Goal: Information Seeking & Learning: Find specific fact

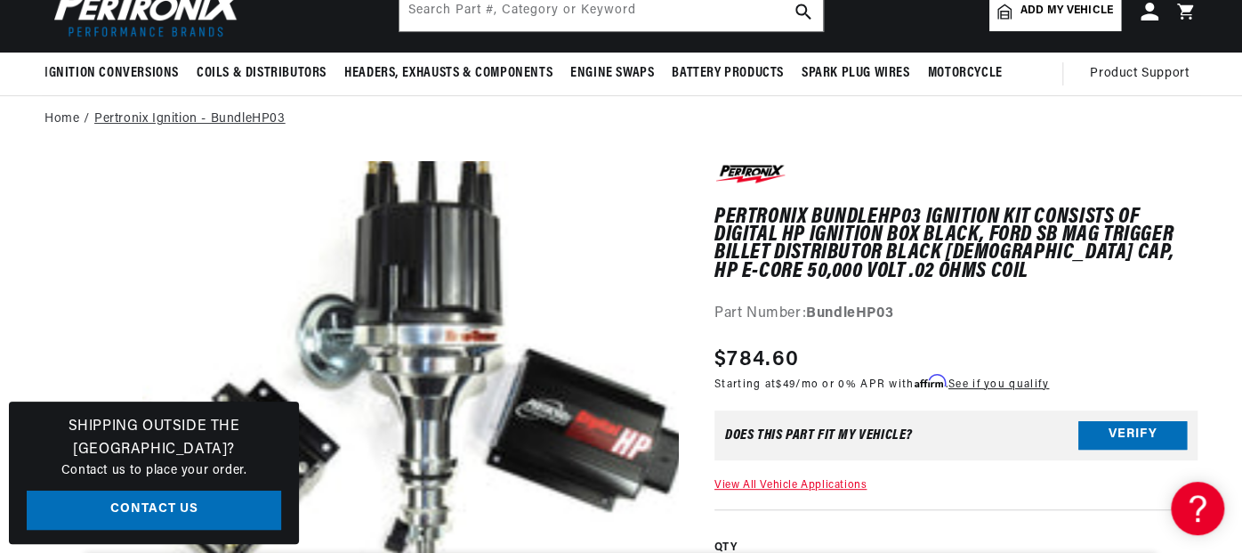
click at [133, 117] on link "Pertronix Ignition - BundleHP03" at bounding box center [189, 119] width 191 height 20
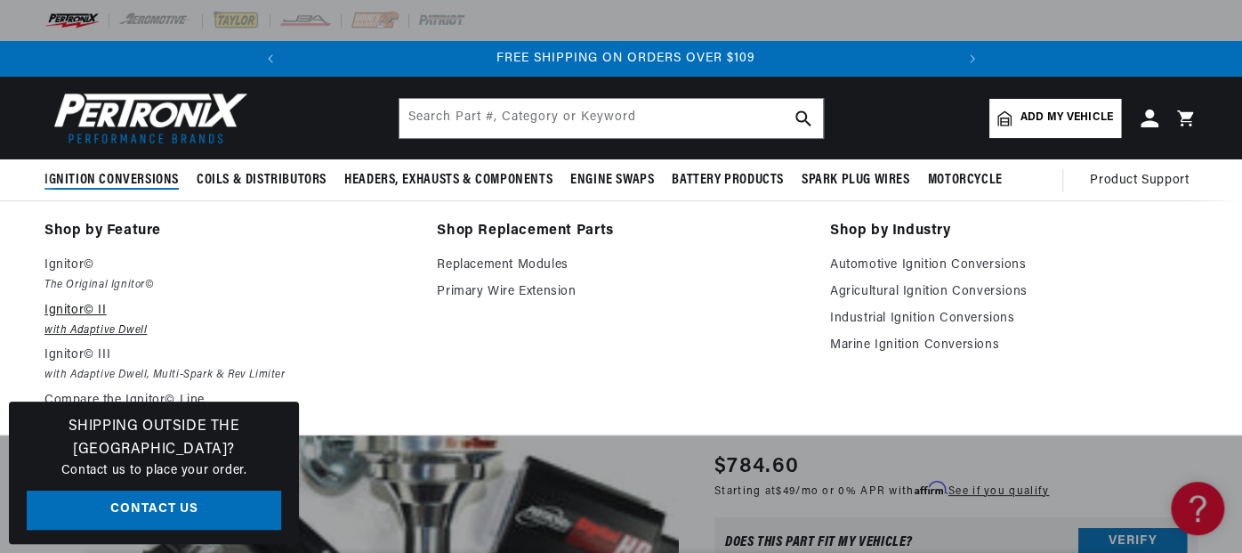
scroll to position [0, 664]
click at [55, 307] on p "Ignitor© II" at bounding box center [227, 310] width 367 height 21
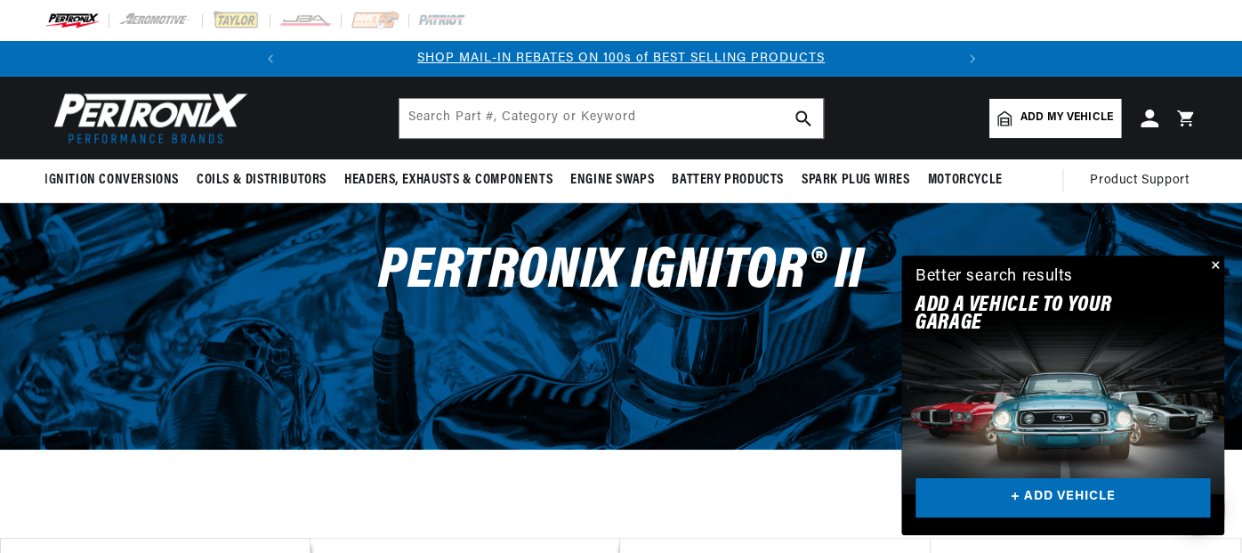
click at [1215, 264] on button "Close" at bounding box center [1213, 265] width 21 height 21
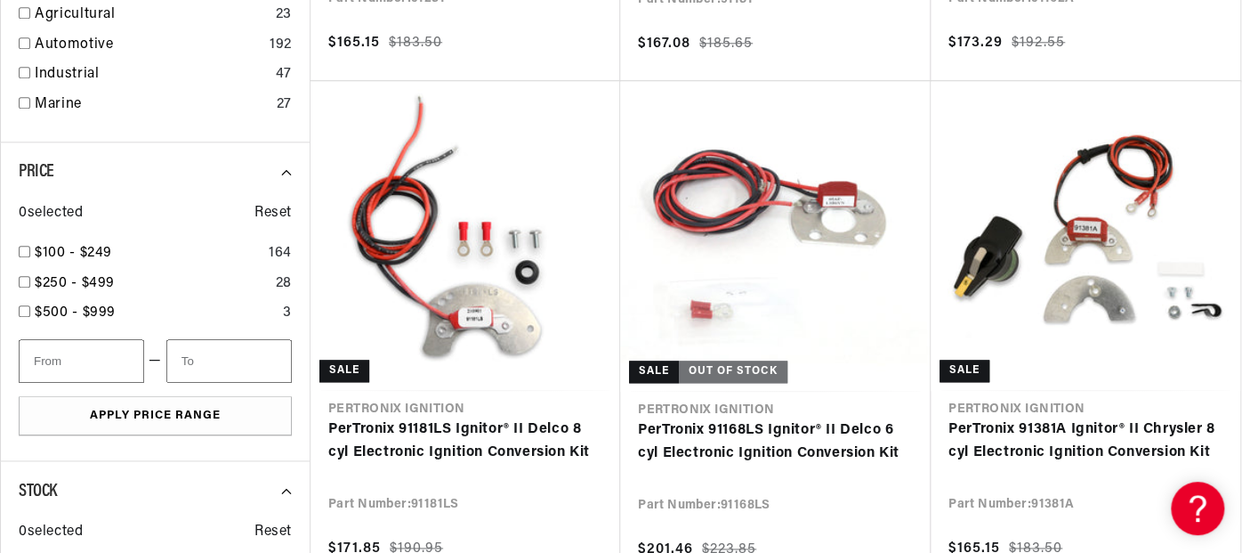
scroll to position [1032, 0]
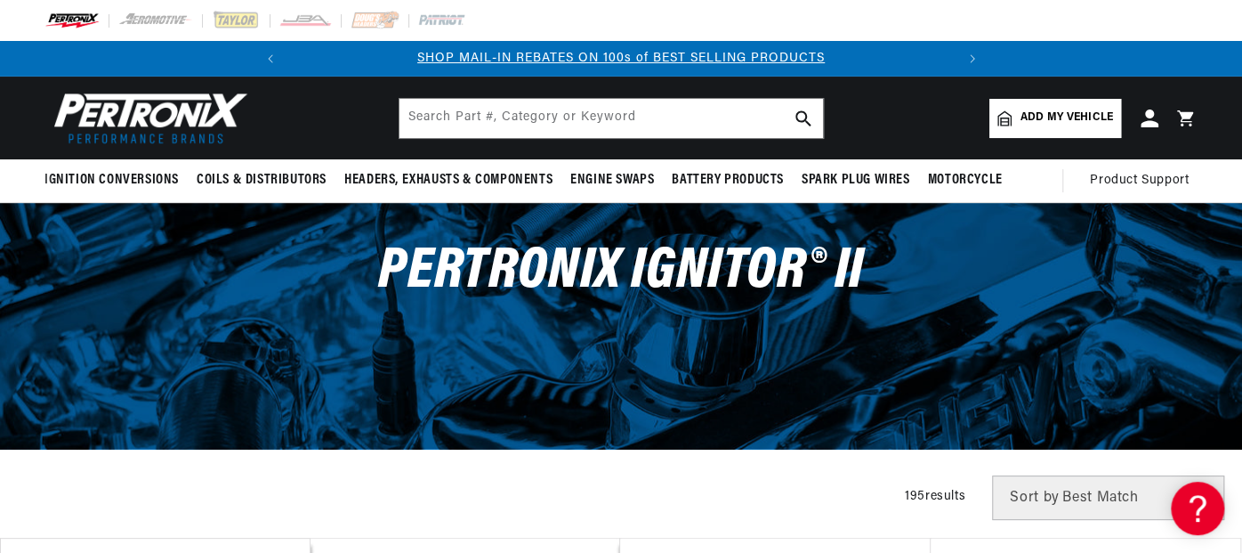
click at [1048, 119] on span "Add my vehicle" at bounding box center [1067, 117] width 93 height 17
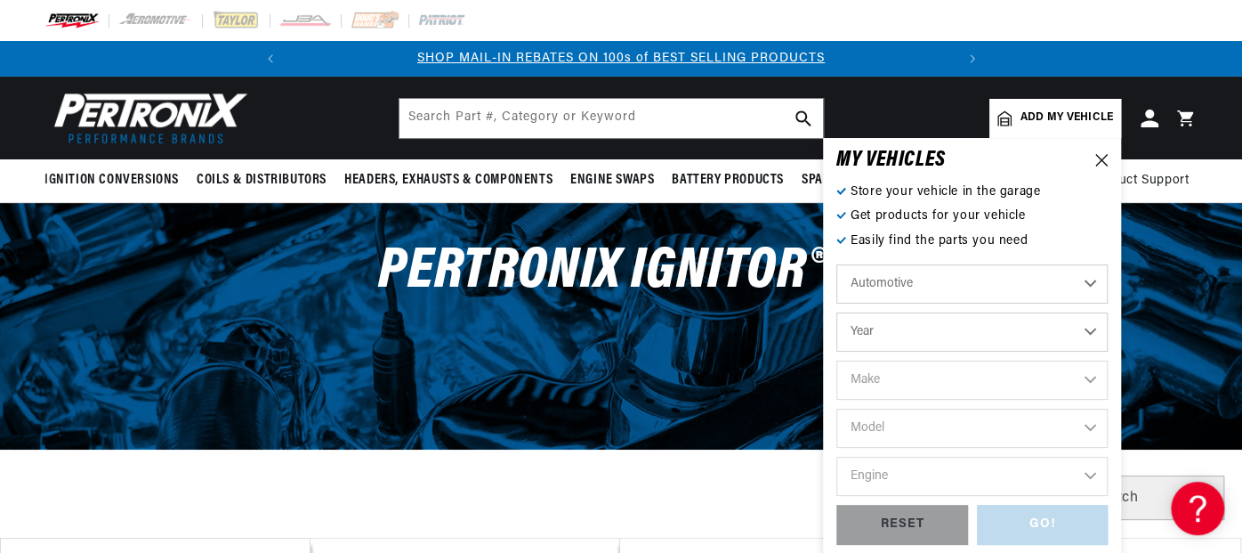
click at [964, 328] on select "Year 2022 2021 2020 2019 2018 2017 2016 2015 2014 2013 2012 2011 2010 2009 2008…" at bounding box center [971, 331] width 271 height 39
select select "1962"
click at [836, 312] on select "Year 2022 2021 2020 2019 2018 2017 2016 2015 2014 2013 2012 2011 2010 2009 2008…" at bounding box center [971, 331] width 271 height 39
select select "1962"
click at [939, 377] on select "Make Alfa Romeo American Motors Aston Martin Austin Austin Healey Bentley Buick…" at bounding box center [971, 379] width 271 height 39
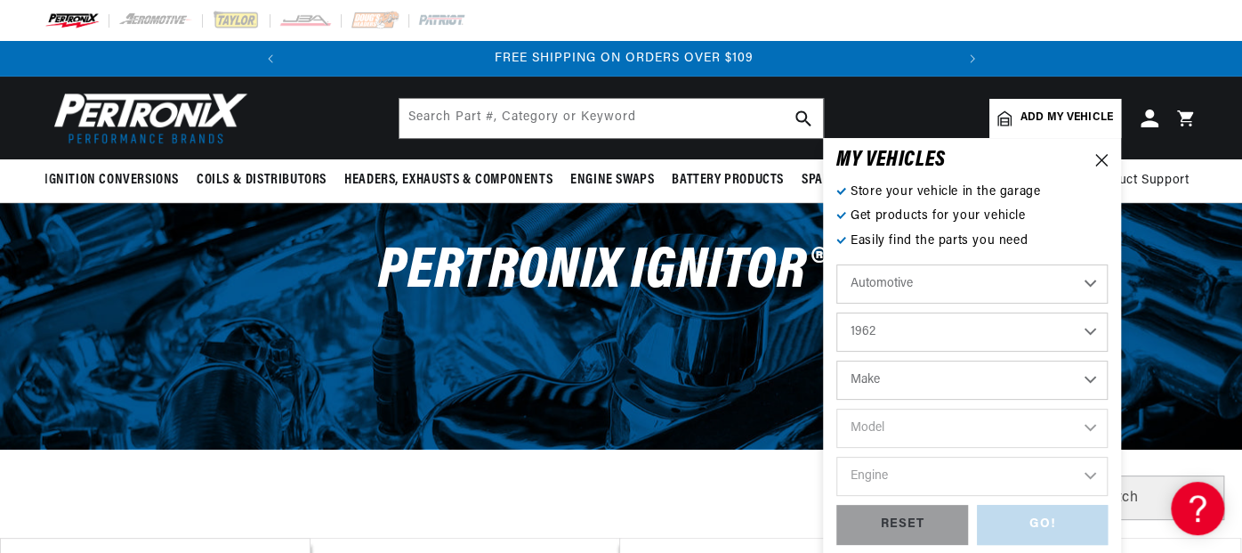
select select "Ford"
click at [836, 360] on select "Make Alfa Romeo American Motors Aston Martin Austin Austin Healey Bentley Buick…" at bounding box center [971, 379] width 271 height 39
select select "Ford"
click at [917, 427] on select "Model Club Wagon Country Sedan Country Squire Econoline F-100 F-250 F-350 Fairl…" at bounding box center [971, 427] width 271 height 39
select select "Thunderbird"
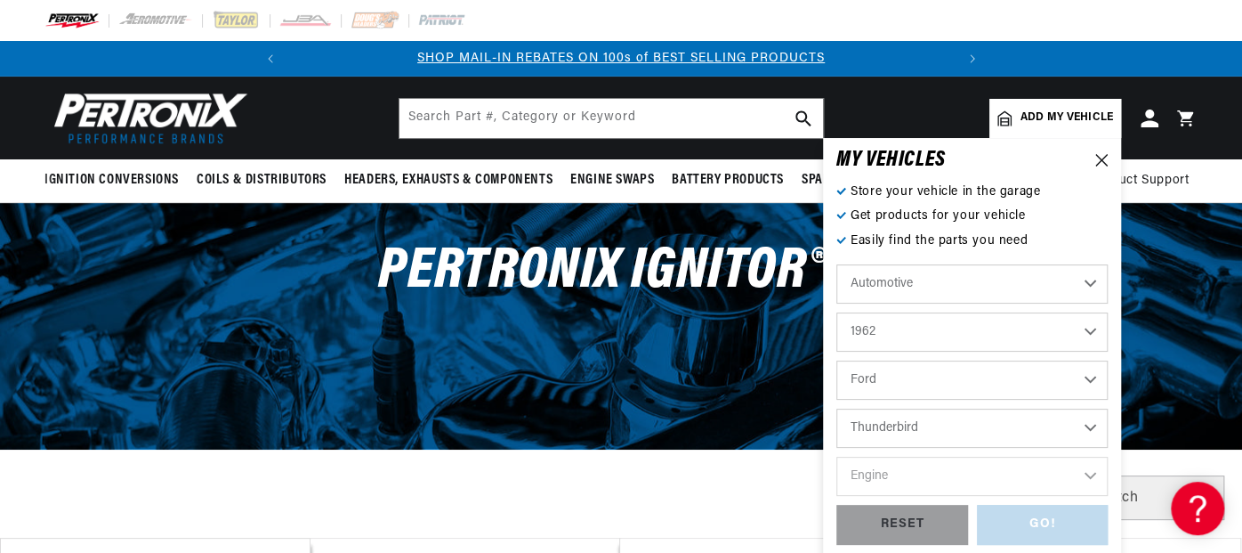
click at [836, 408] on select "Model Club Wagon Country Sedan Country Squire Econoline F-100 F-250 F-350 Fairl…" at bounding box center [971, 427] width 271 height 39
select select "Thunderbird"
click at [919, 467] on select "Engine 7.0L 390cid / 6.4L 406cid / 6.7L" at bounding box center [971, 475] width 271 height 39
select select "390cid-6.4L"
click at [836, 456] on select "Engine 7.0L 390cid / 6.4L 406cid / 6.7L" at bounding box center [971, 475] width 271 height 39
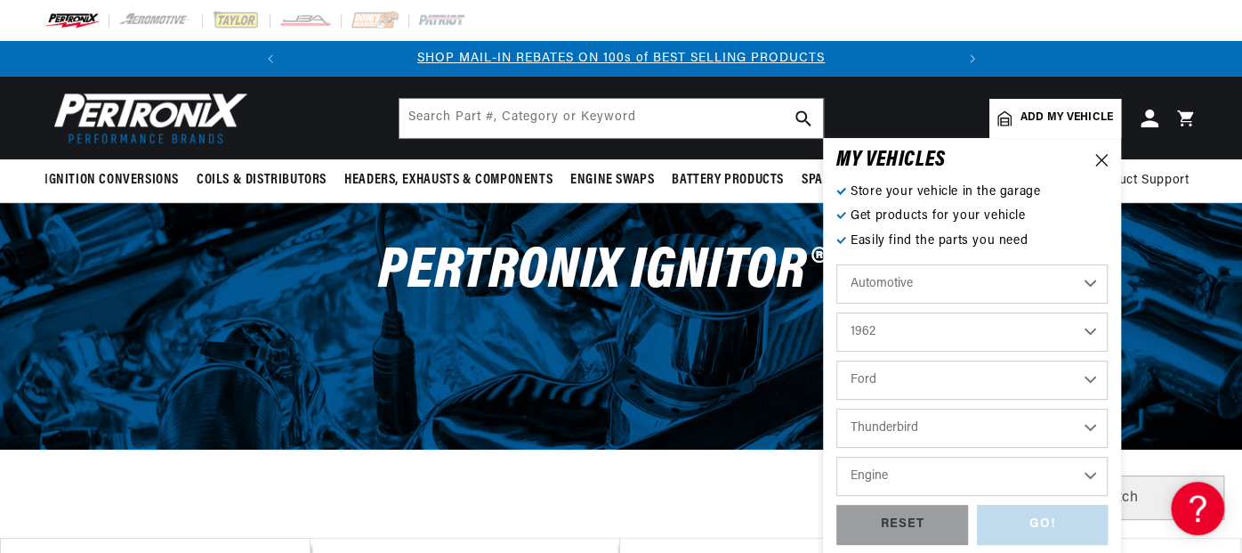
select select "390cid-6.4L"
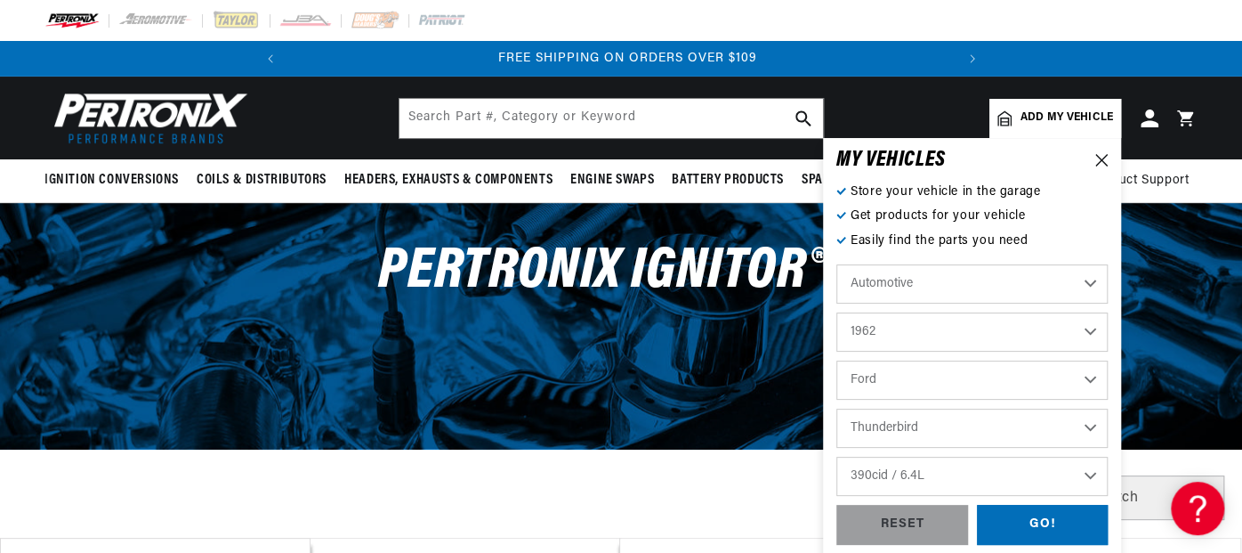
scroll to position [0, 664]
click at [1037, 523] on div "GO!" at bounding box center [1043, 524] width 132 height 40
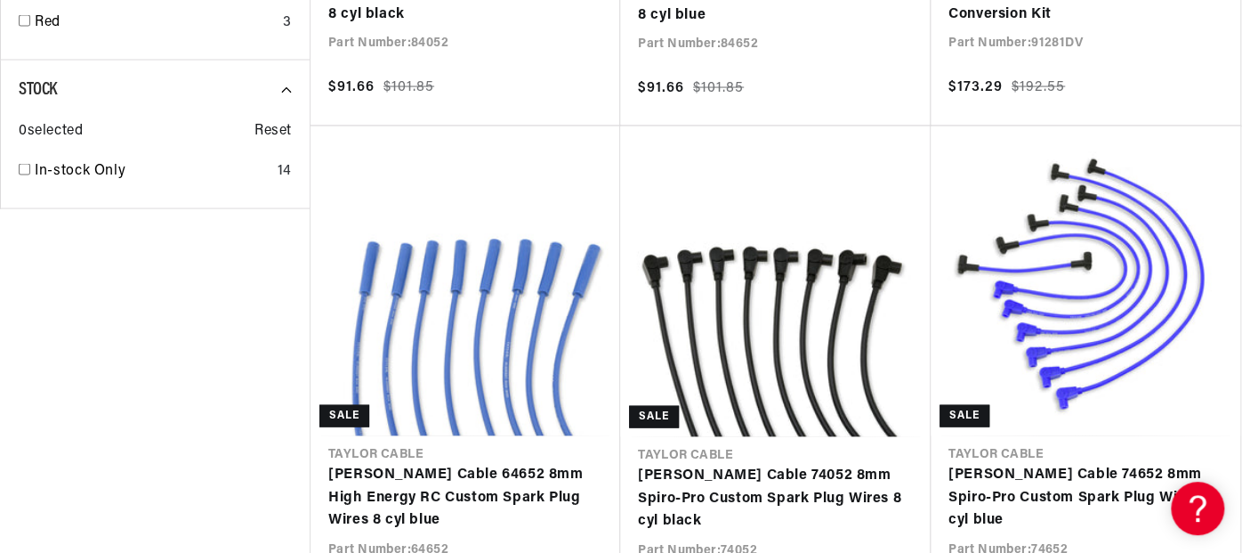
scroll to position [0, 344]
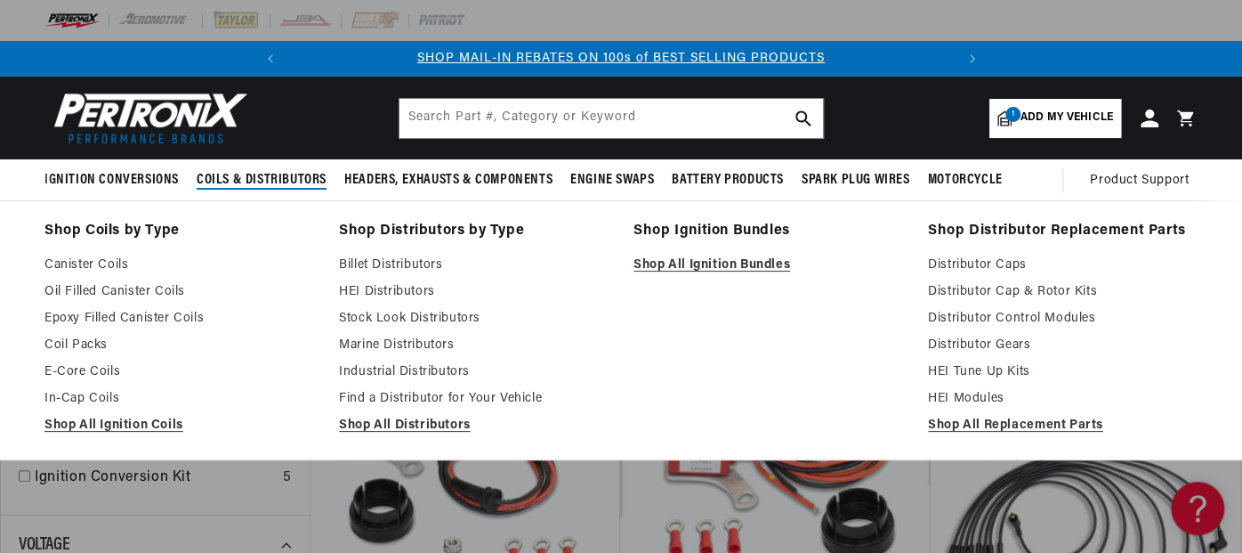
click at [269, 178] on span "Coils & Distributors" at bounding box center [262, 180] width 130 height 19
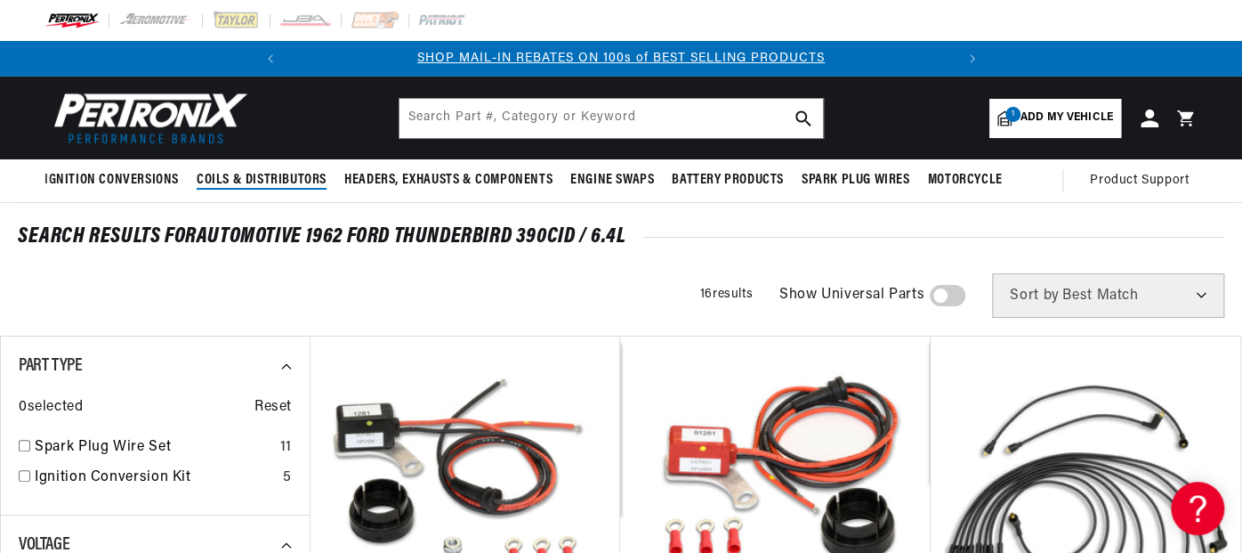
click at [269, 178] on span "Coils & Distributors" at bounding box center [262, 180] width 130 height 19
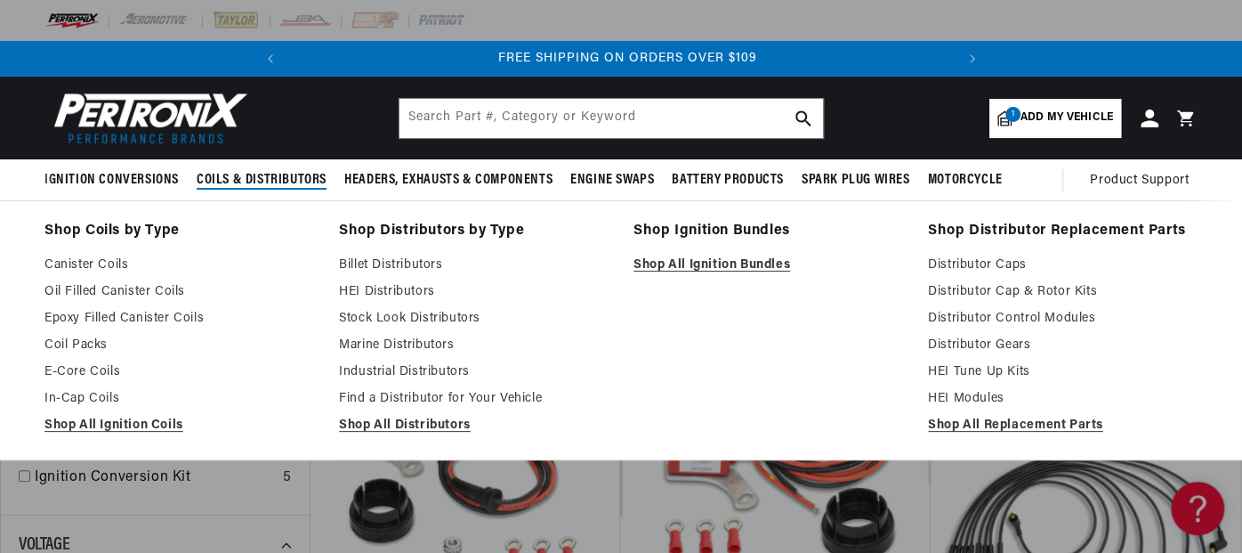
scroll to position [0, 664]
click at [705, 262] on link "Shop All Ignition Bundles" at bounding box center [769, 264] width 270 height 21
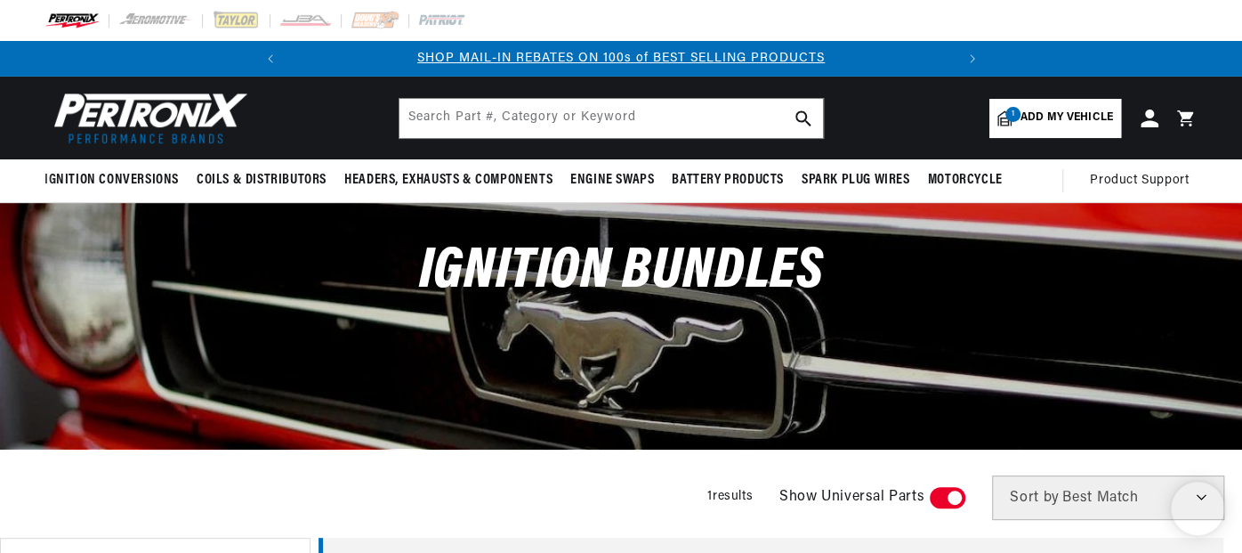
drag, startPoint x: 0, startPoint y: 0, endPoint x: 1219, endPoint y: 187, distance: 1233.2
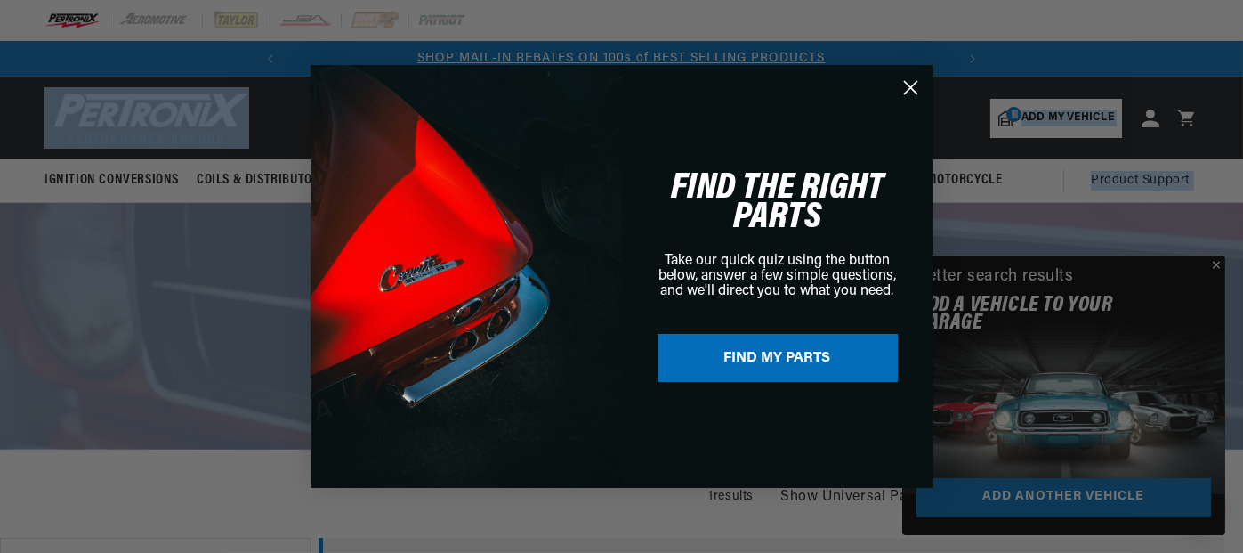
click at [911, 82] on circle "Close dialog" at bounding box center [909, 87] width 29 height 29
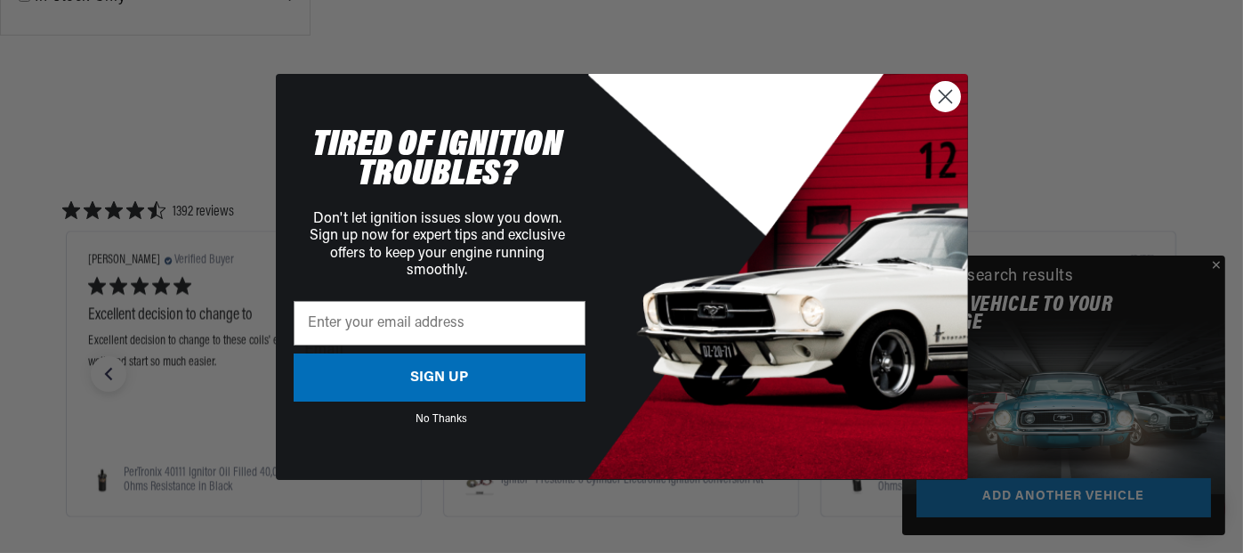
scroll to position [1210, 0]
click at [941, 88] on circle "Close dialog" at bounding box center [944, 95] width 29 height 29
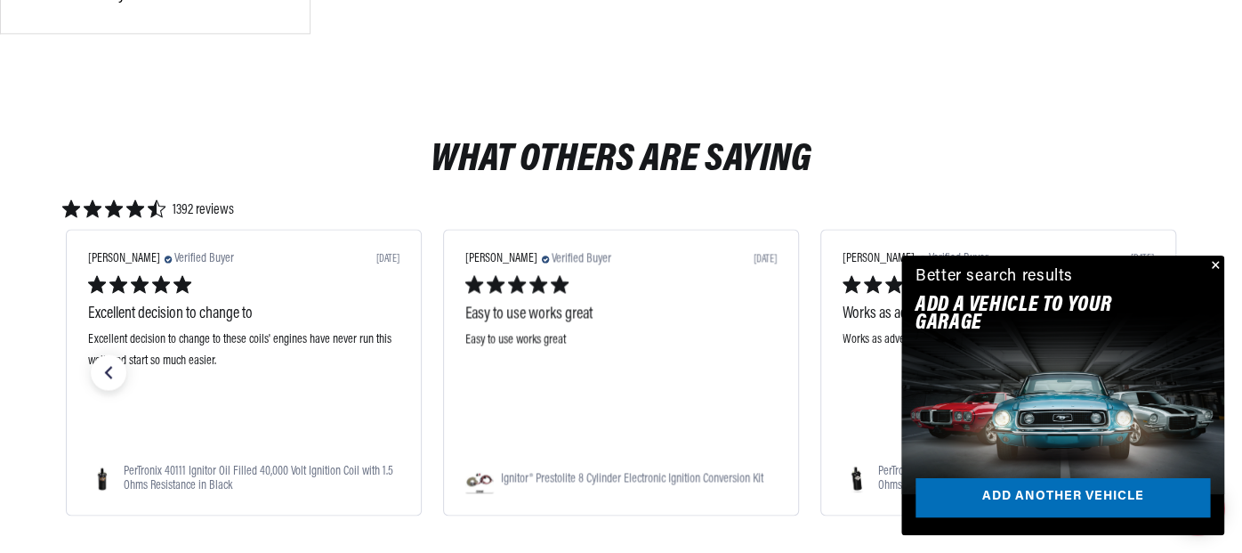
scroll to position [0, 664]
click at [1217, 267] on button "Close" at bounding box center [1213, 265] width 21 height 21
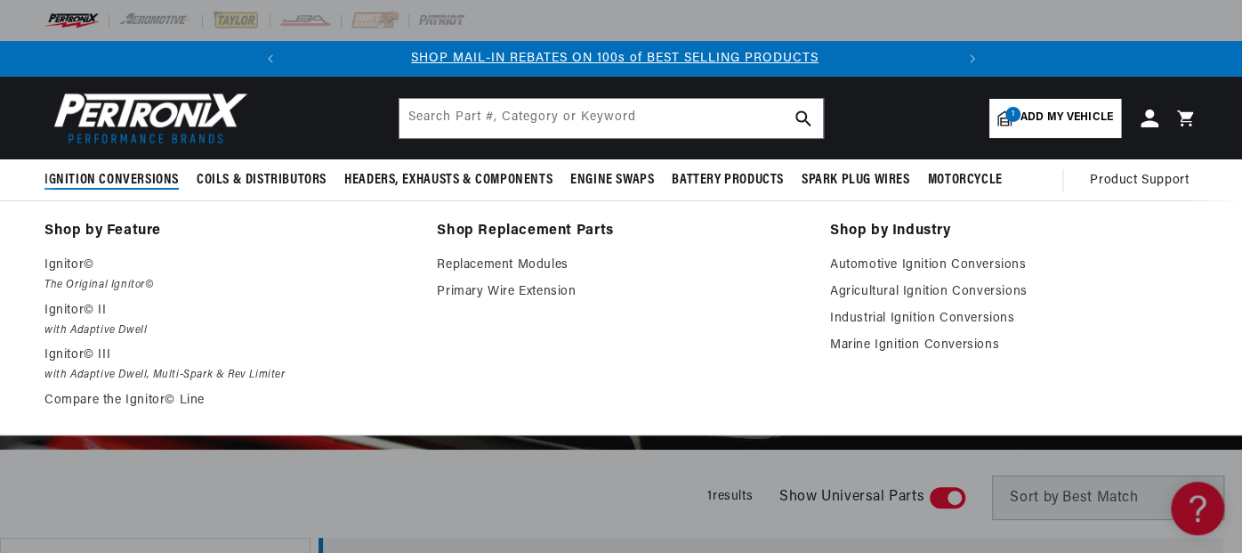
scroll to position [0, 0]
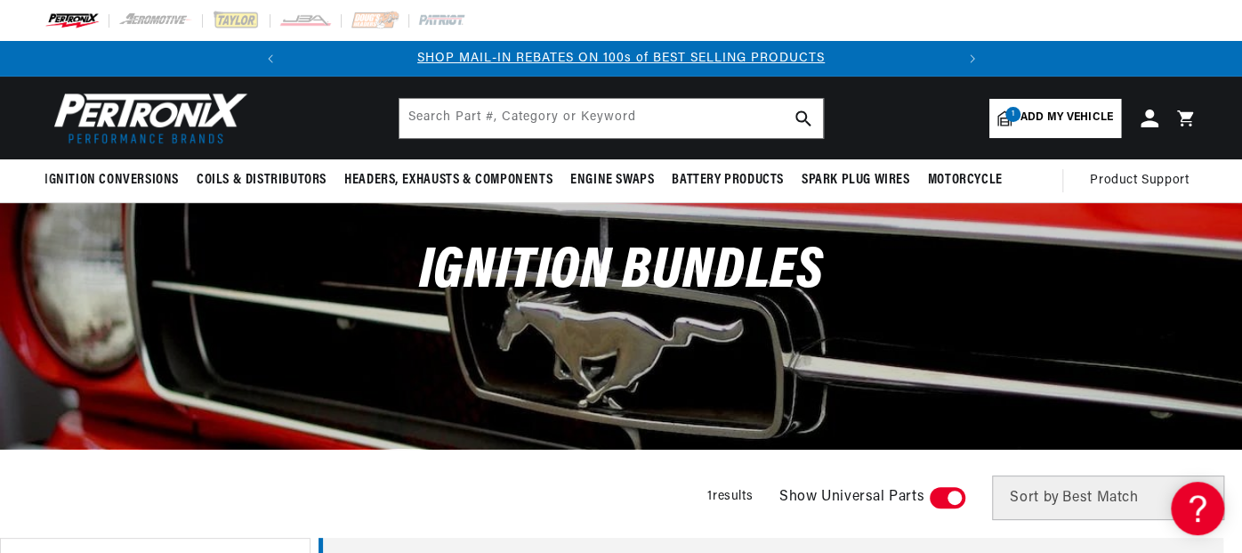
click at [1058, 112] on span "Add my vehicle" at bounding box center [1067, 117] width 93 height 17
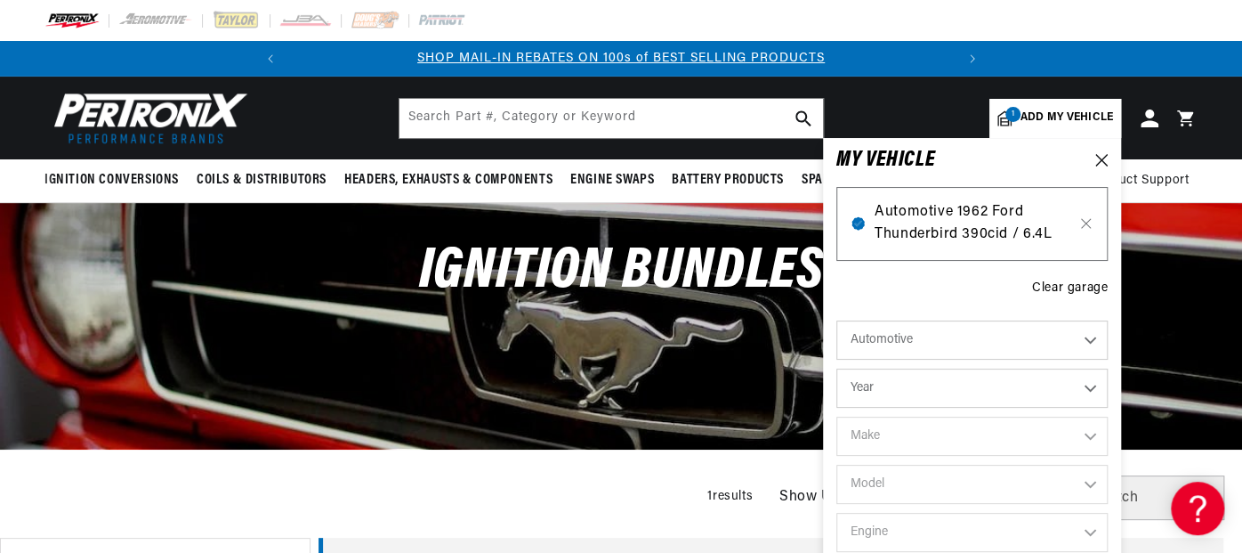
click at [954, 220] on span "Automotive 1962 Ford Thunderbird 390cid / 6.4L" at bounding box center [972, 223] width 195 height 45
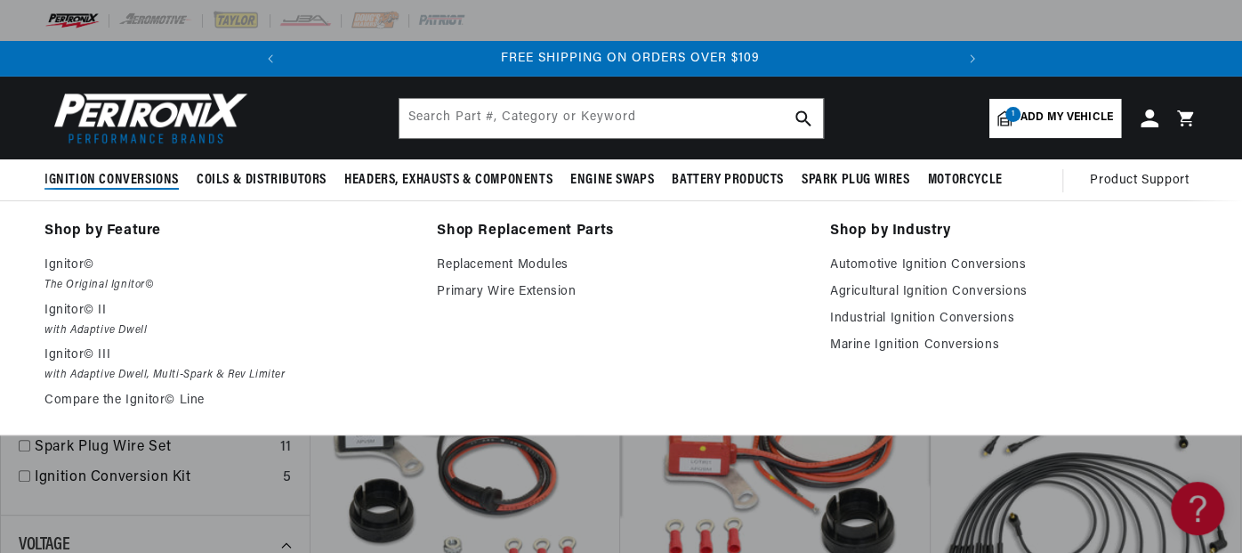
scroll to position [0, 664]
click at [65, 313] on p "Ignitor© II" at bounding box center [227, 310] width 367 height 21
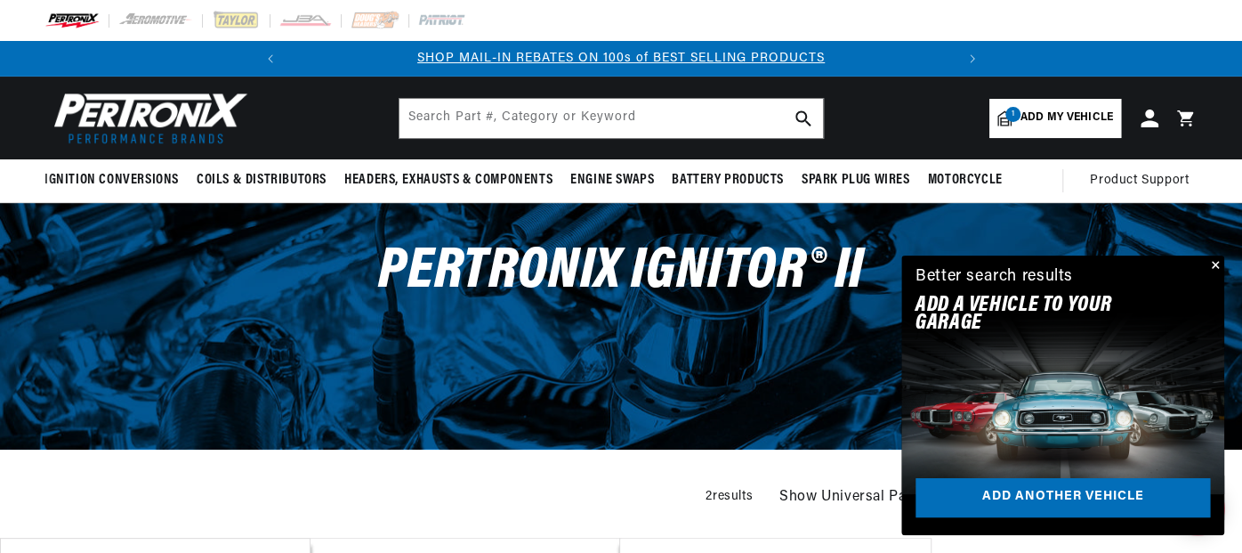
click at [1216, 268] on button "Close" at bounding box center [1213, 265] width 21 height 21
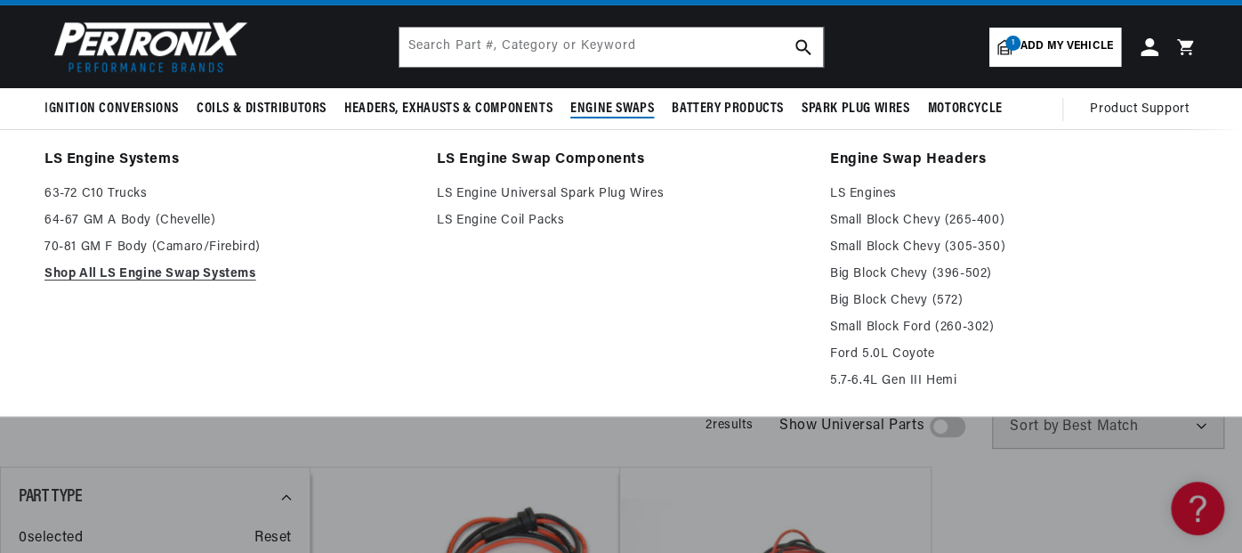
scroll to position [0, 664]
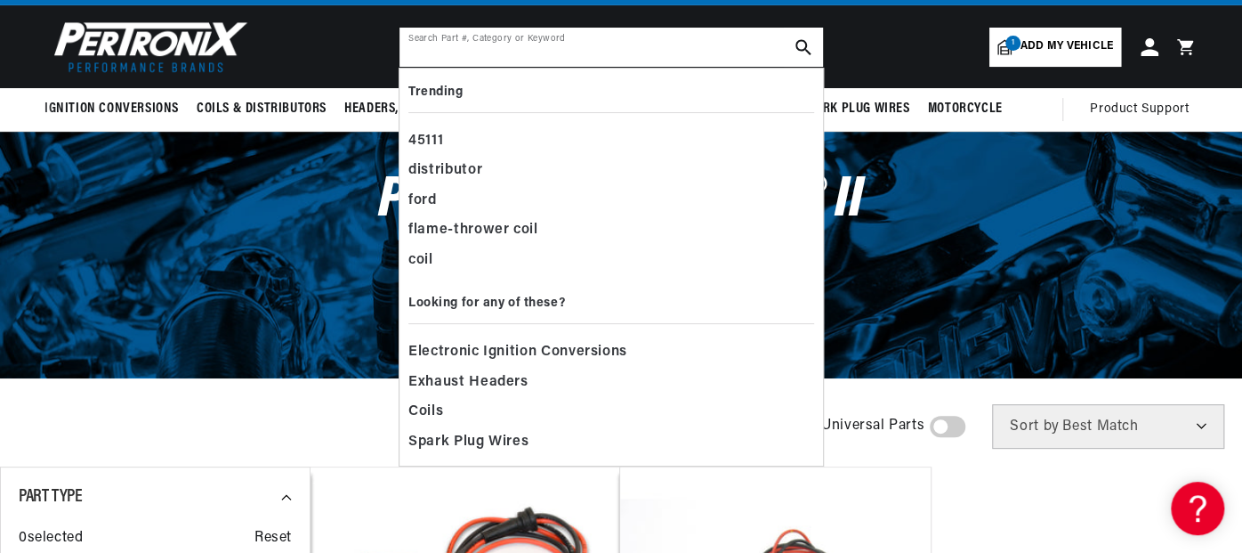
click at [643, 48] on input "text" at bounding box center [612, 47] width 424 height 39
paste input "Pertronix BundleHP03 Ignition Kit"
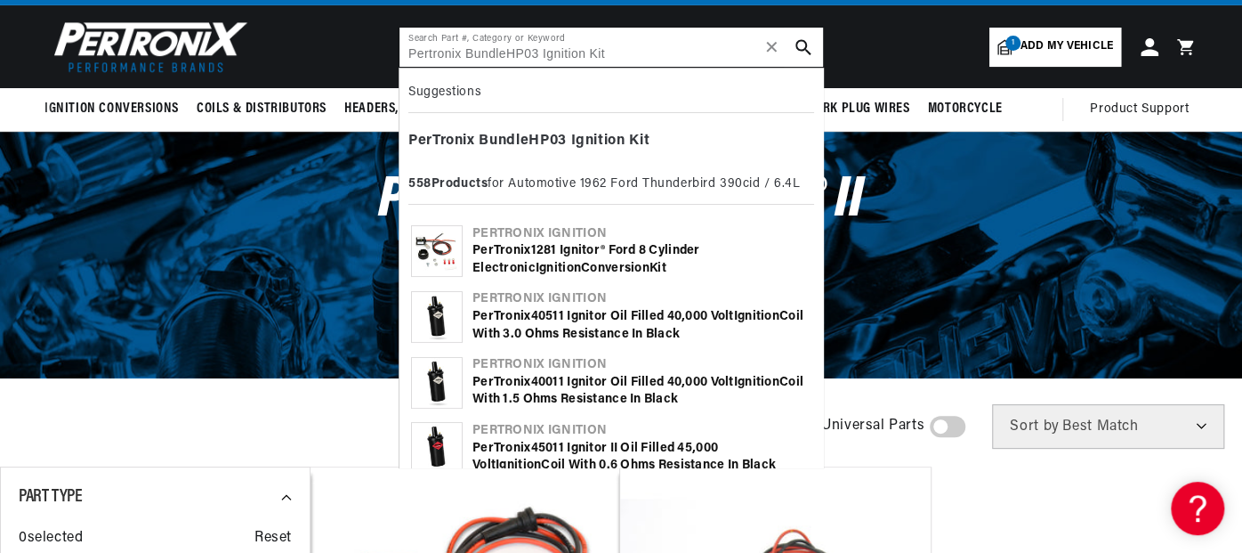
click at [540, 53] on input "Pertronix BundleHP03 Ignition Kit" at bounding box center [612, 47] width 424 height 39
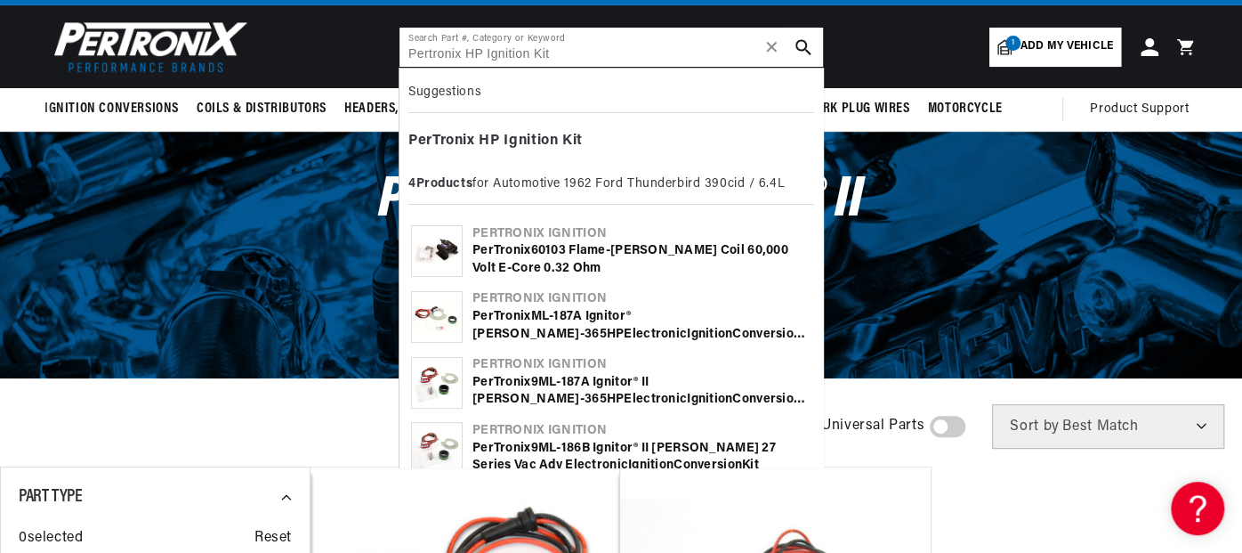
type input "Pertronix HP Ignition Kit"
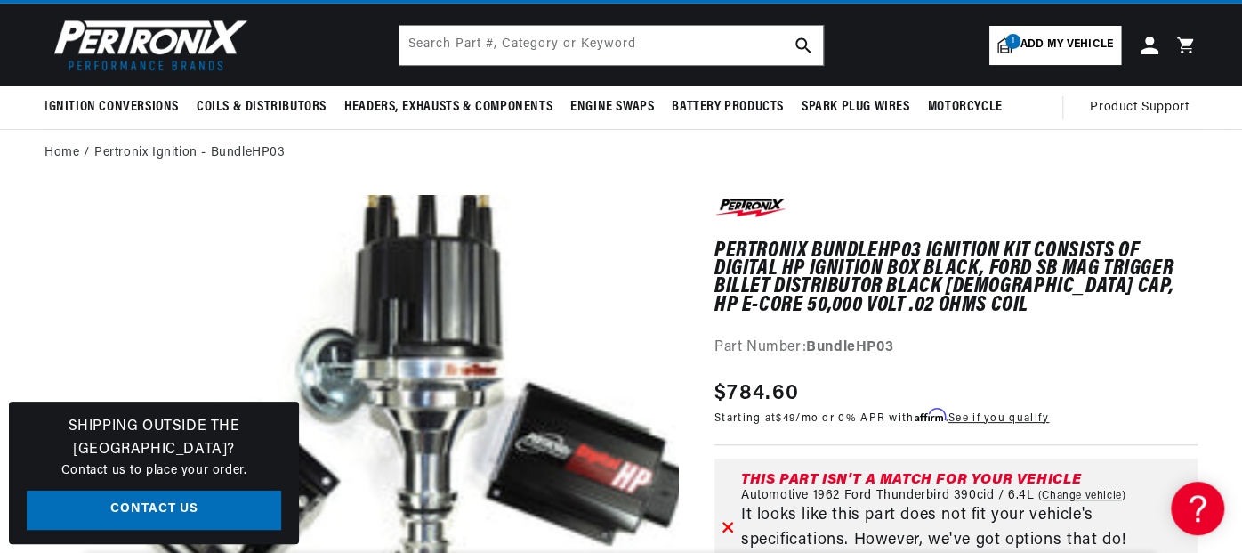
scroll to position [0, 664]
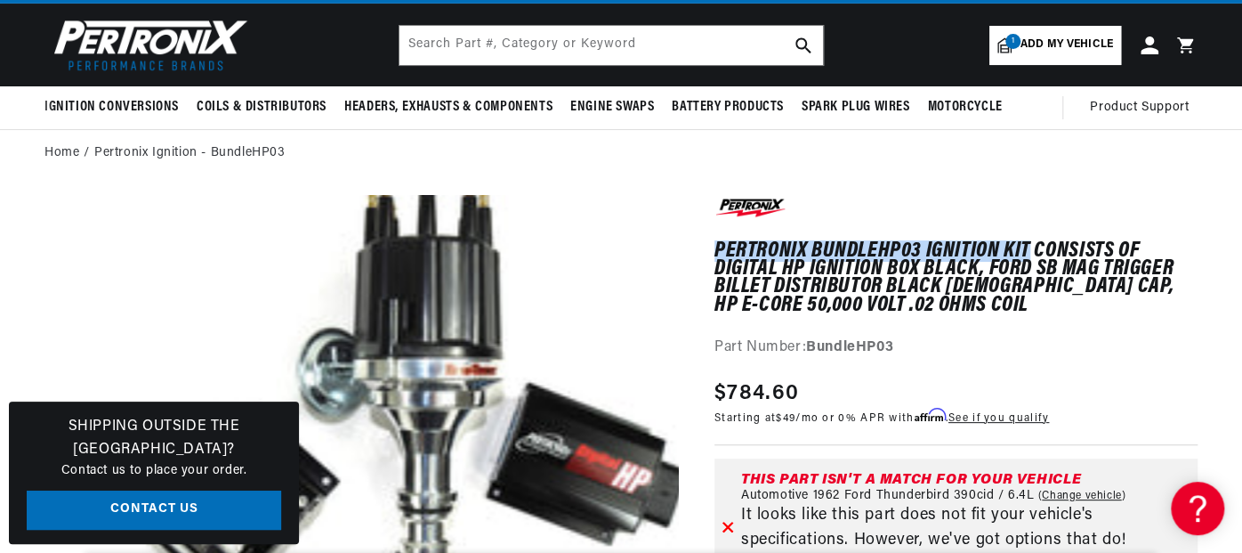
drag, startPoint x: 1027, startPoint y: 243, endPoint x: 714, endPoint y: 253, distance: 312.5
click at [714, 253] on h1 "Pertronix BundleHP03 Ignition Kit consists of Digital HP Ignition Box Black, Fo…" at bounding box center [955, 278] width 483 height 73
copy h1 "Pertronix BundleHP03 Ignition Kit"
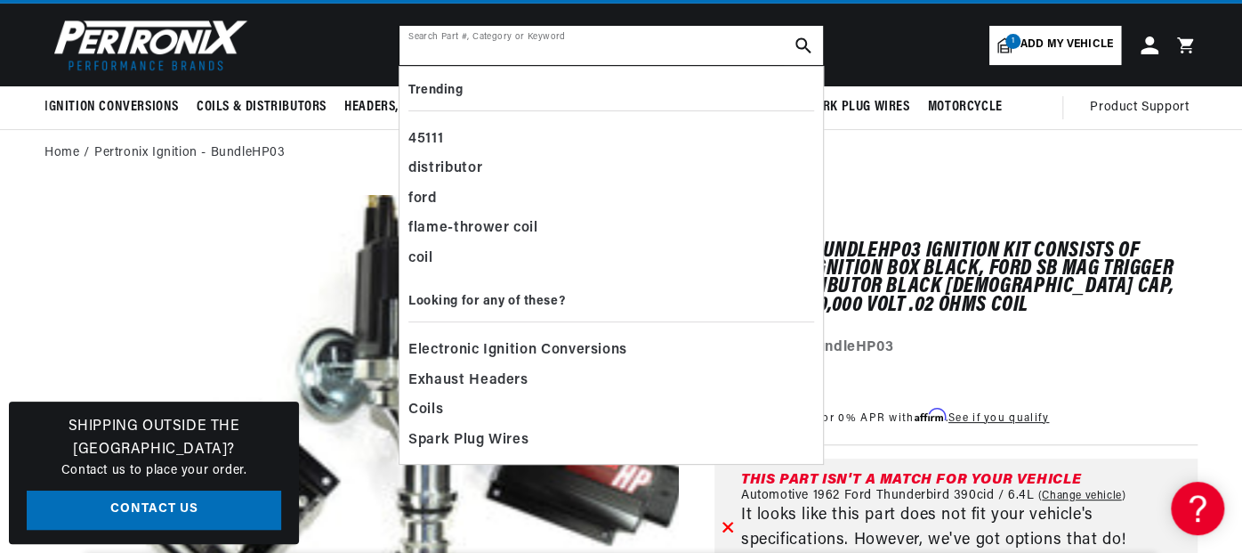
click at [557, 40] on input "text" at bounding box center [612, 45] width 424 height 39
paste input "Pertronix BundleHP03 Ignition Kit"
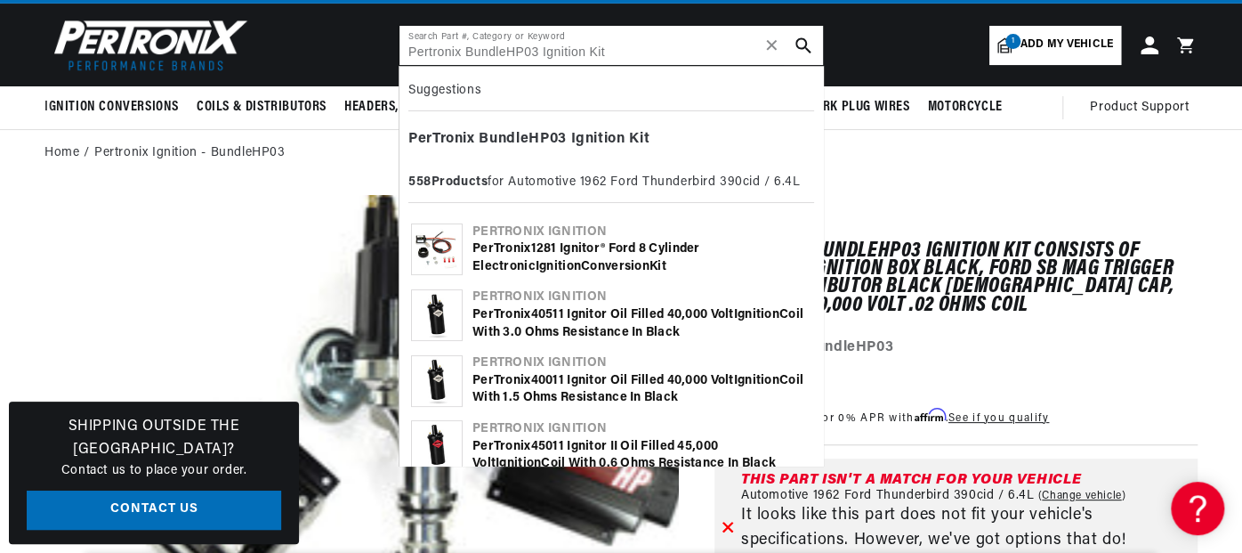
scroll to position [0, 664]
click at [536, 52] on input "Pertronix BundleHP03 Ignition Kit" at bounding box center [612, 45] width 424 height 39
type input "Pertronix BundleHP02 Ignition Kit"
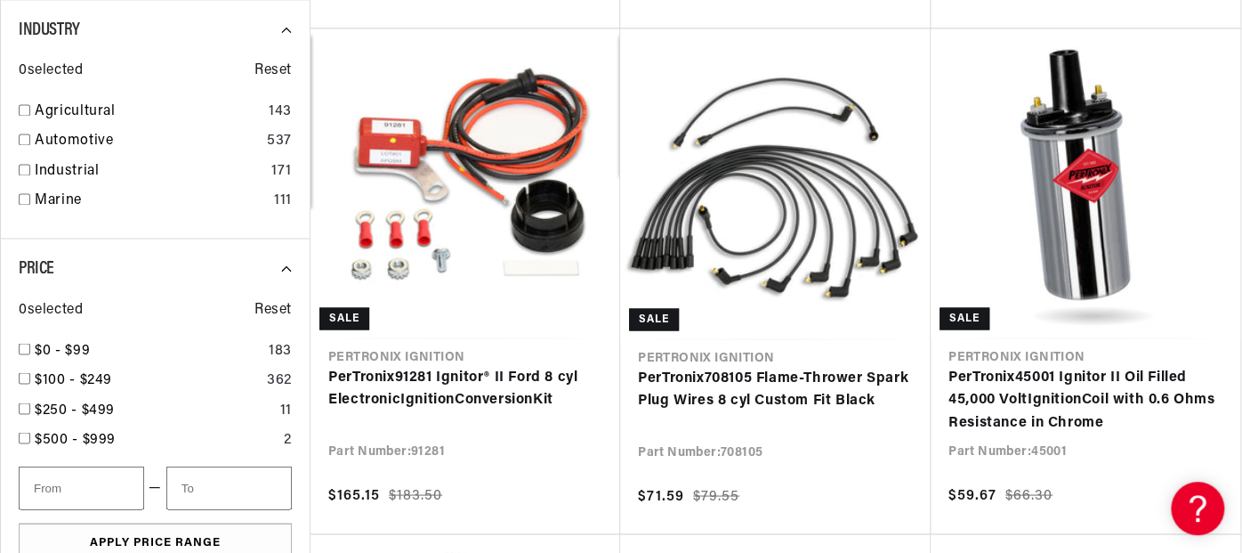
scroll to position [1424, 0]
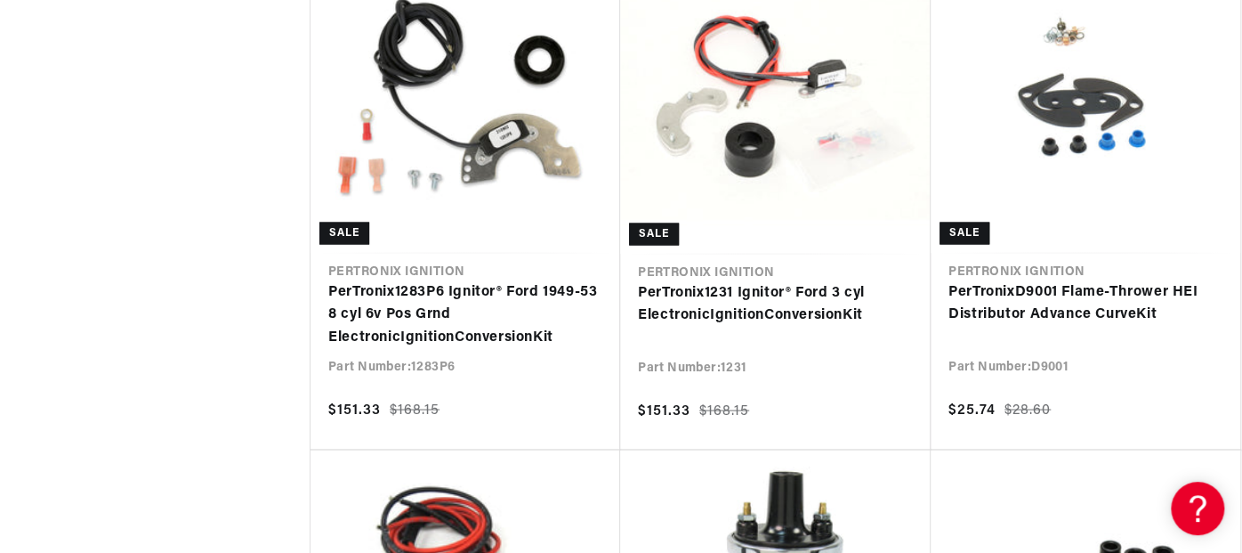
scroll to position [0, 664]
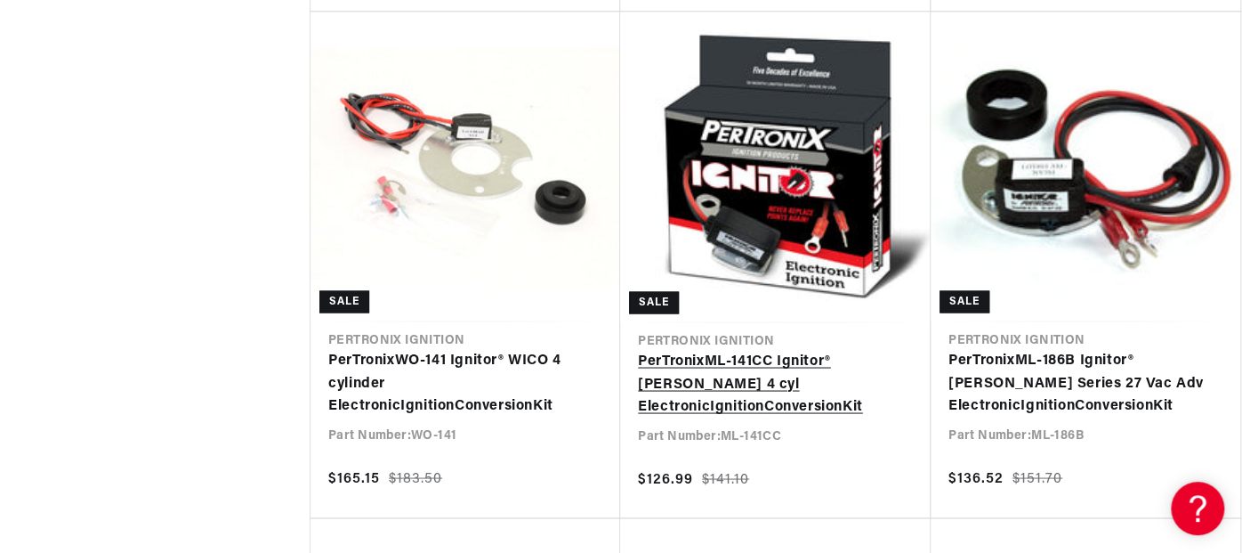
scroll to position [0, 664]
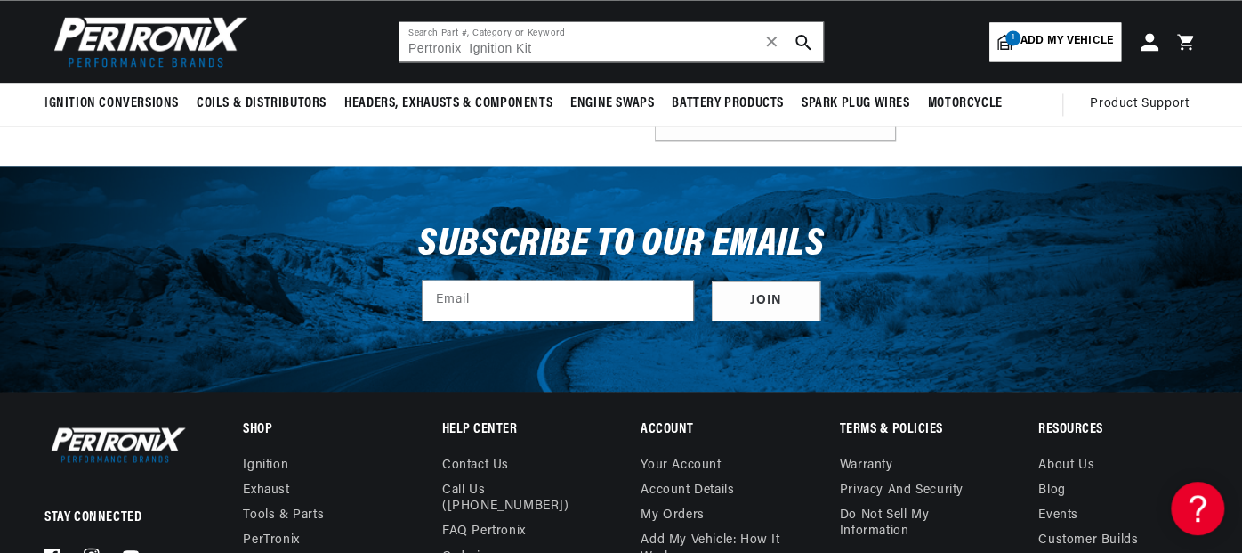
scroll to position [18067, 0]
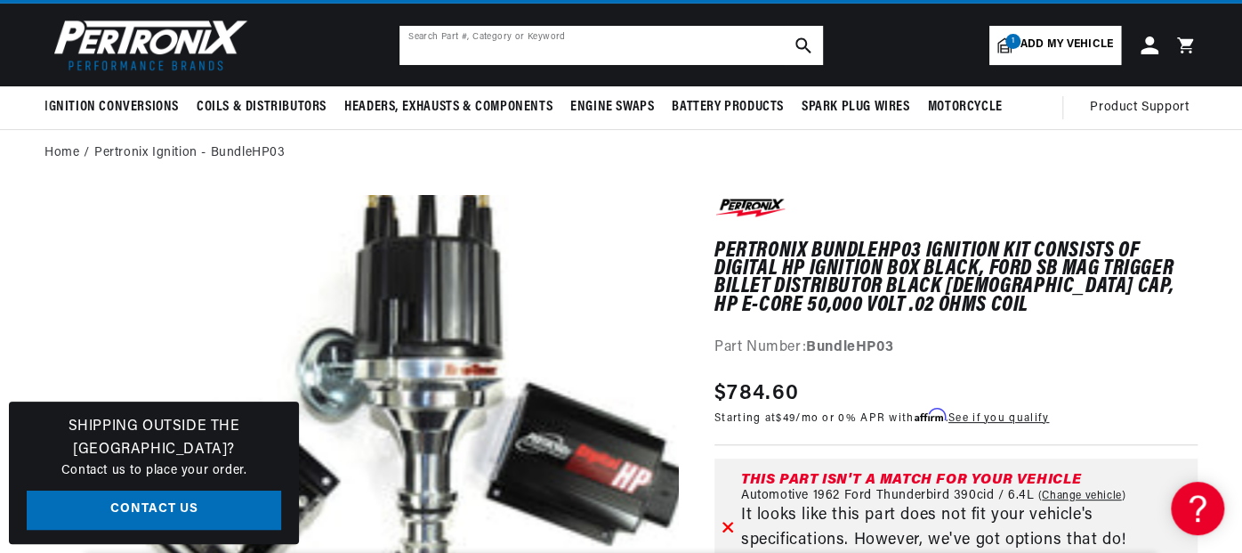
click at [680, 49] on input "text" at bounding box center [612, 45] width 424 height 39
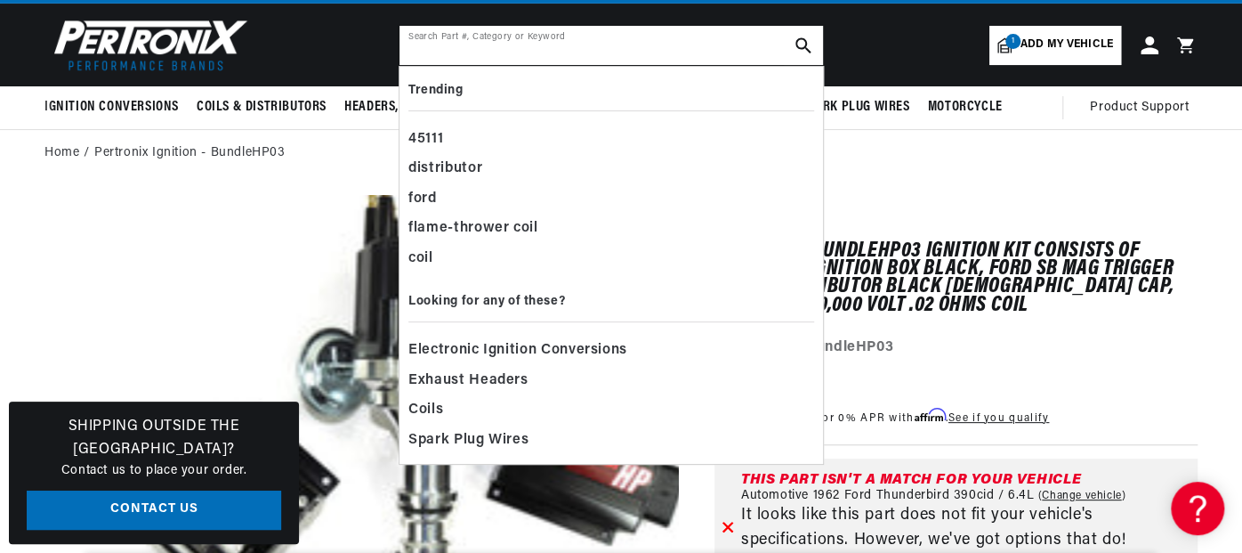
paste input "Pertronix BundleHP03 Ignition Kit"
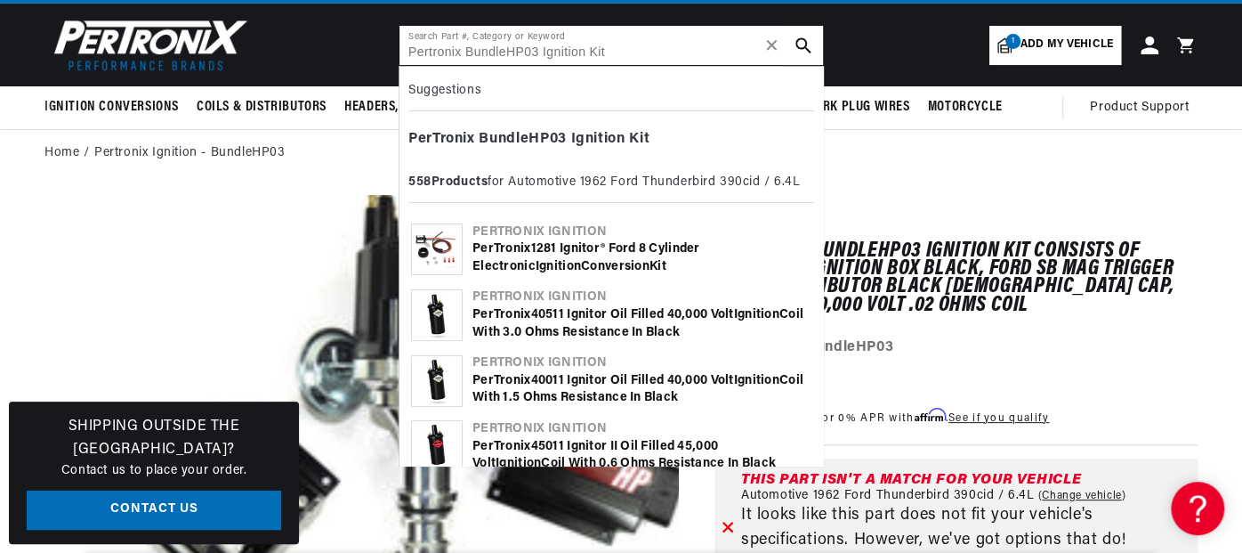
scroll to position [0, 664]
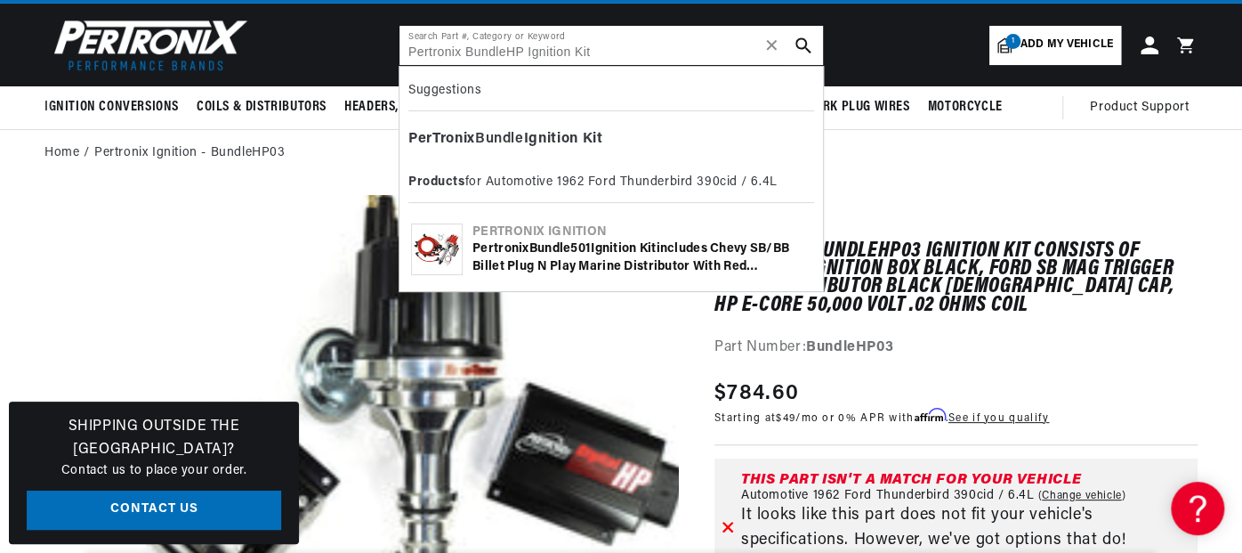
type input "Pertronix BundleHP Ignition Kit"
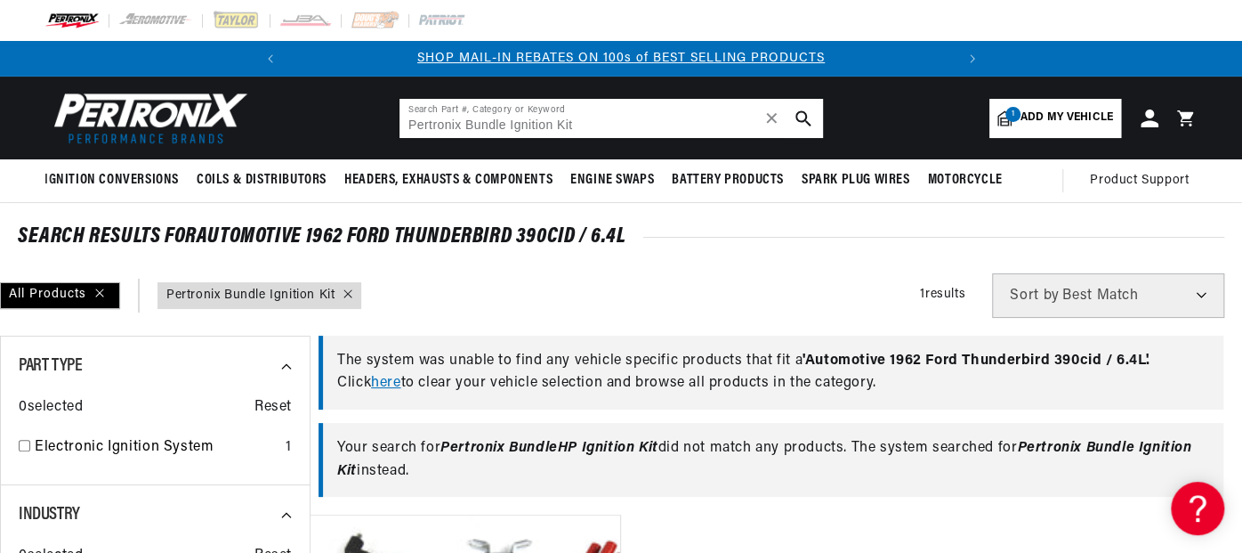
click at [601, 112] on input "Pertronix Bundle Ignition Kit" at bounding box center [612, 118] width 424 height 39
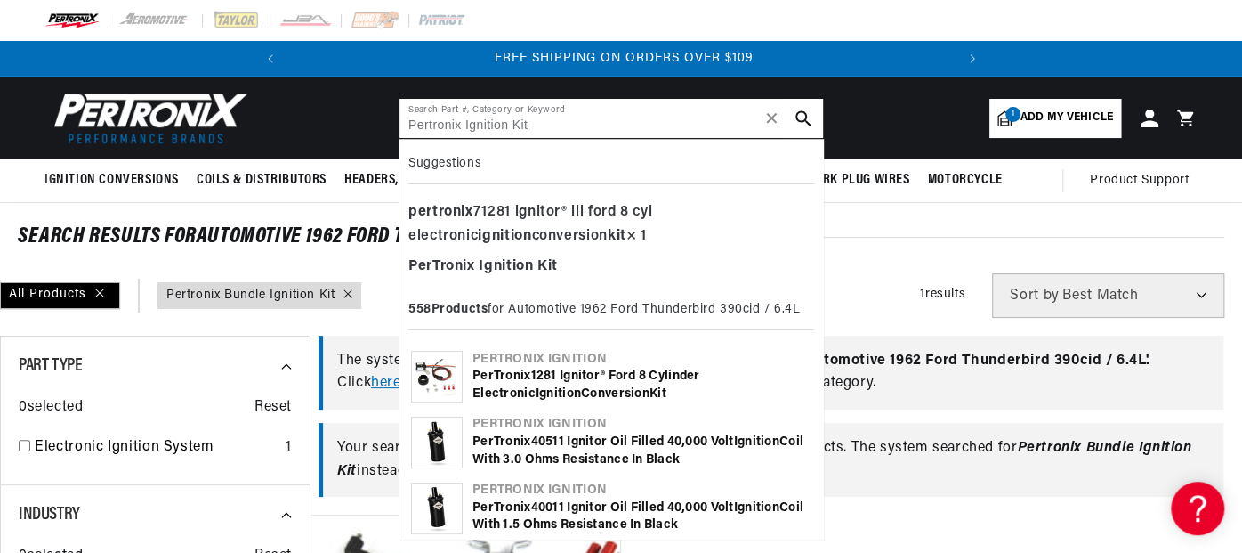
type input "Pertronix Ignition Kit"
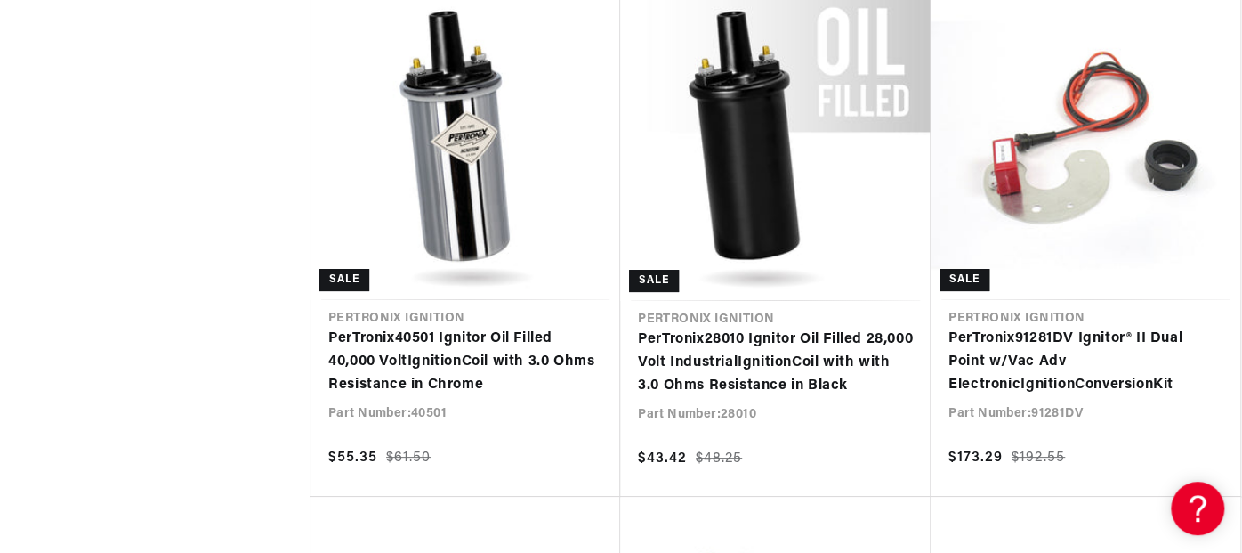
scroll to position [0, 664]
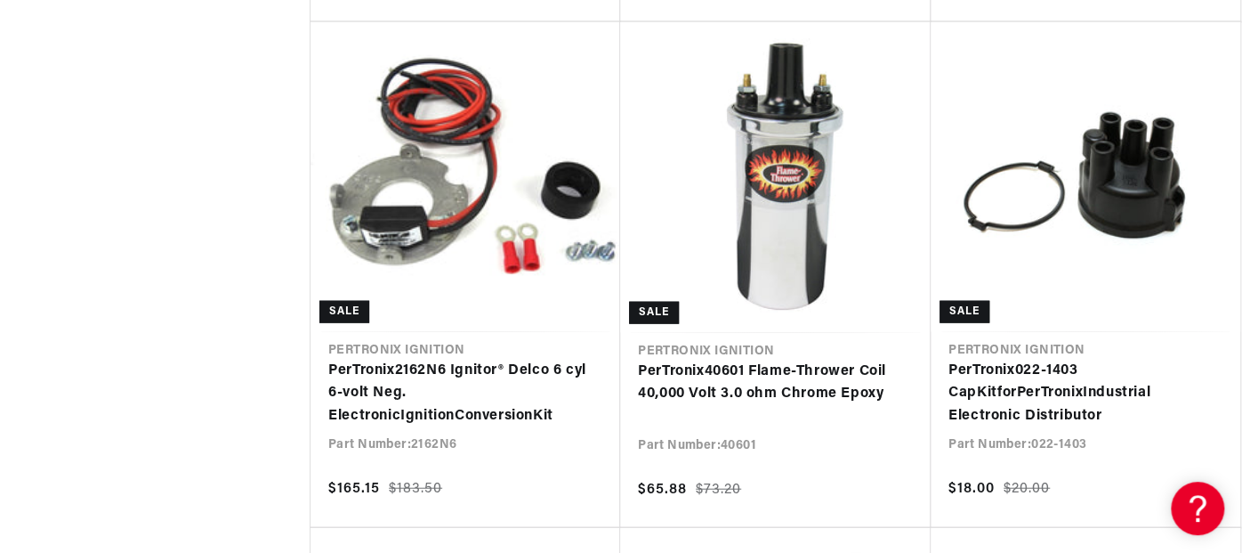
scroll to position [0, 664]
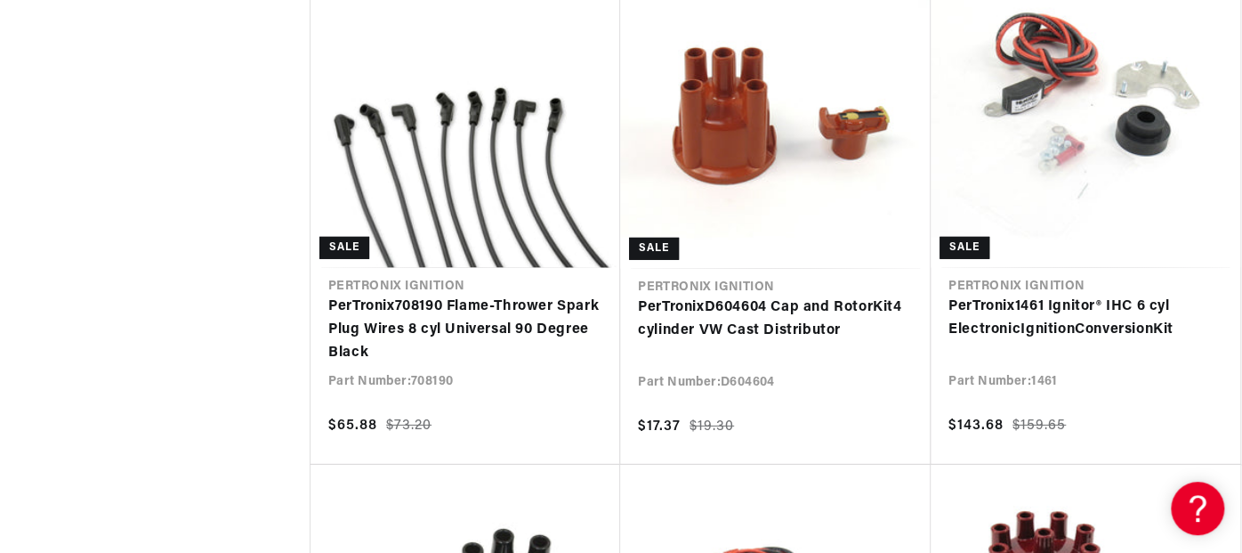
click at [681, 327] on link "PerTronix D604604 Cap and Rotor Kit 4 cylinder VW Cast Distributor" at bounding box center [775, 318] width 275 height 45
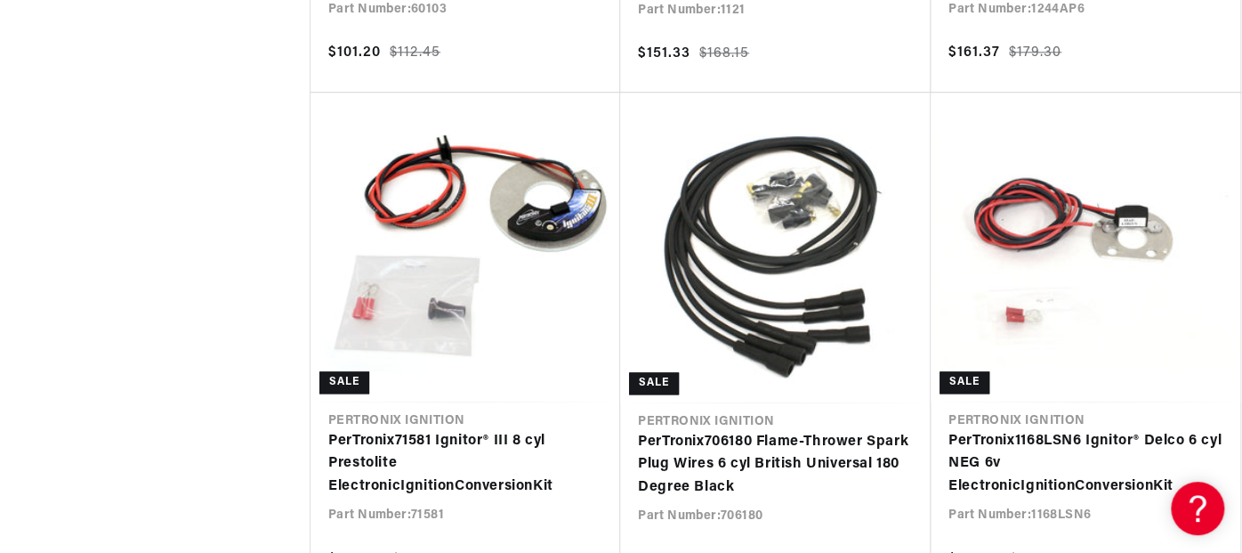
scroll to position [0, 664]
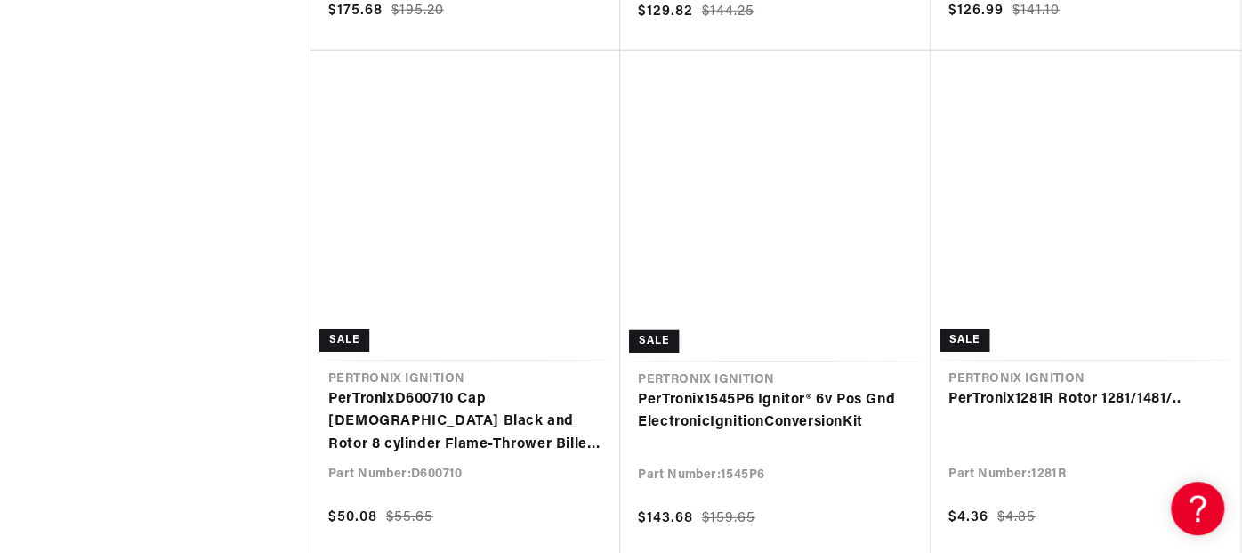
scroll to position [9396, 0]
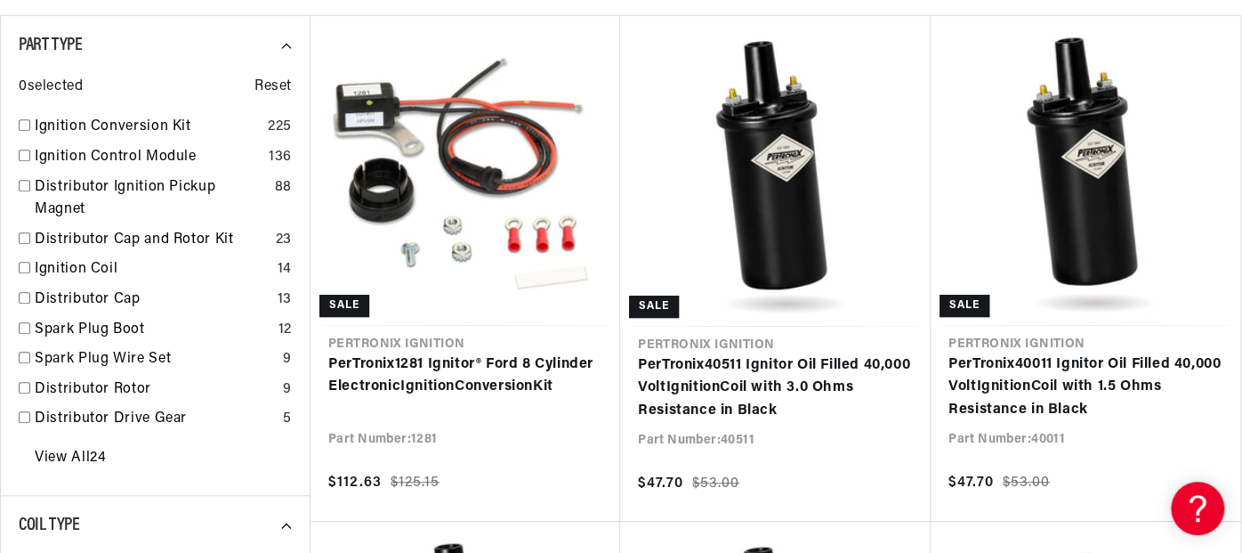
scroll to position [0, 664]
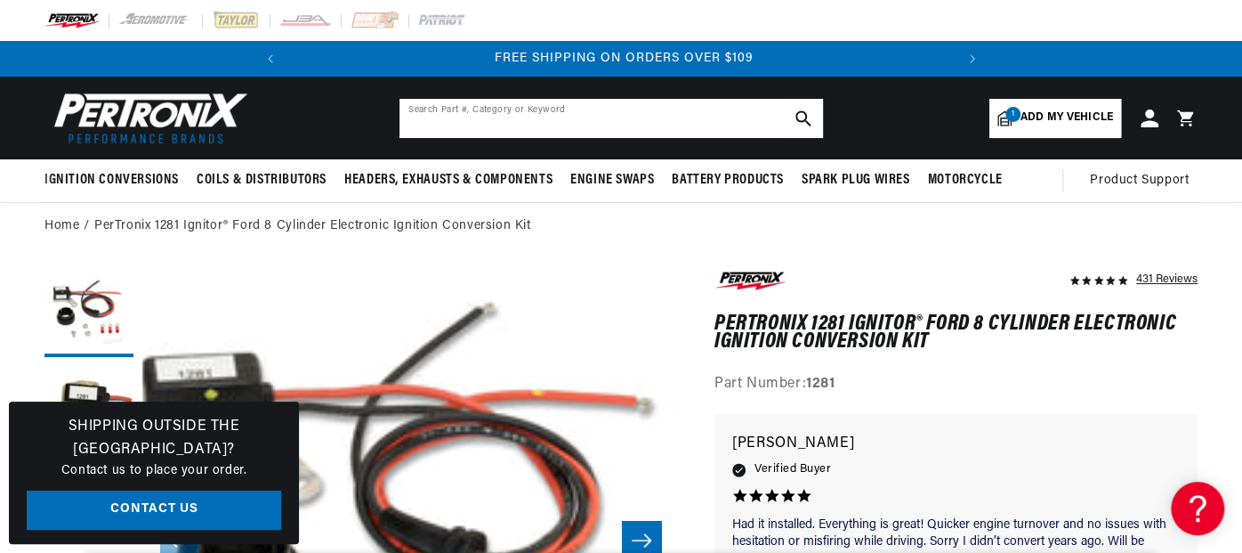
click at [529, 122] on input "text" at bounding box center [612, 118] width 424 height 39
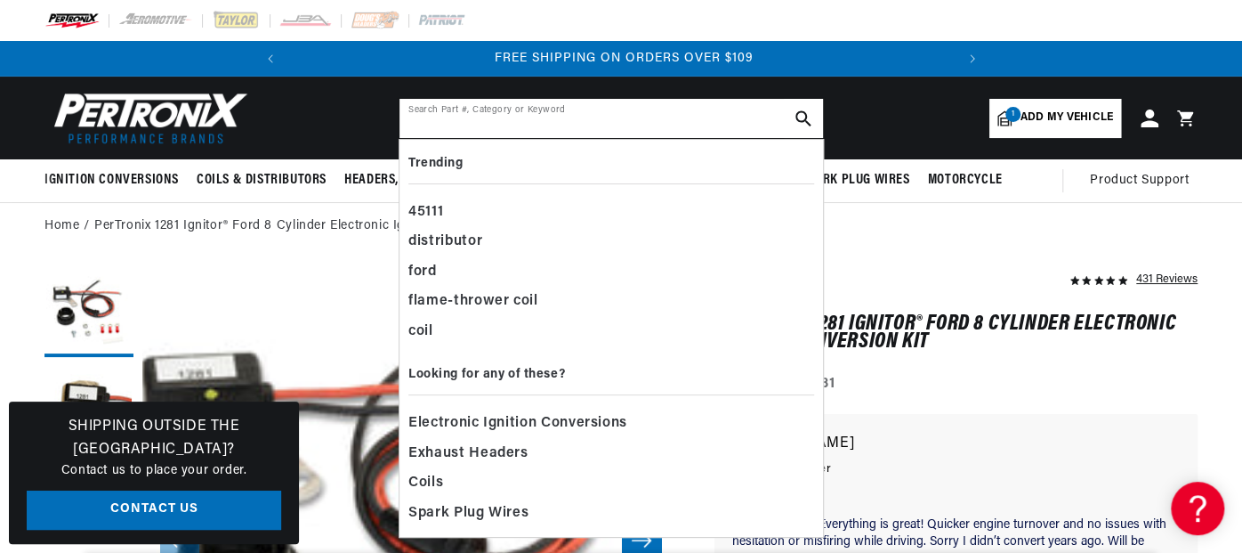
paste input "Digital HP"
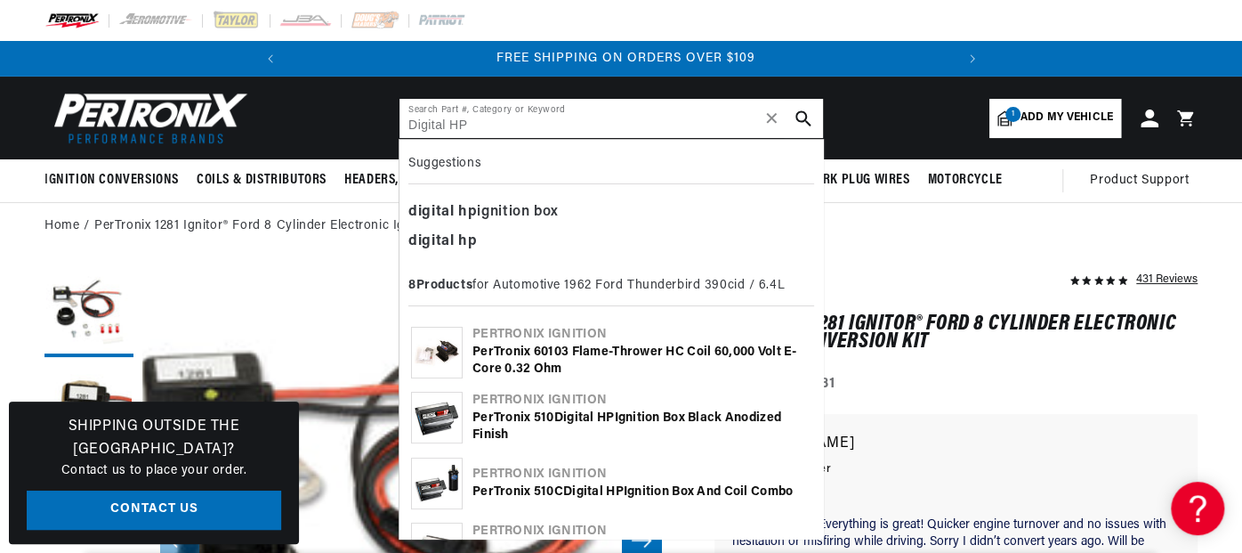
scroll to position [0, 664]
type input "Digital HP"
click at [527, 483] on div "PerTronix 510C Digital HP Ignition Box and Coil Combo" at bounding box center [641, 492] width 339 height 18
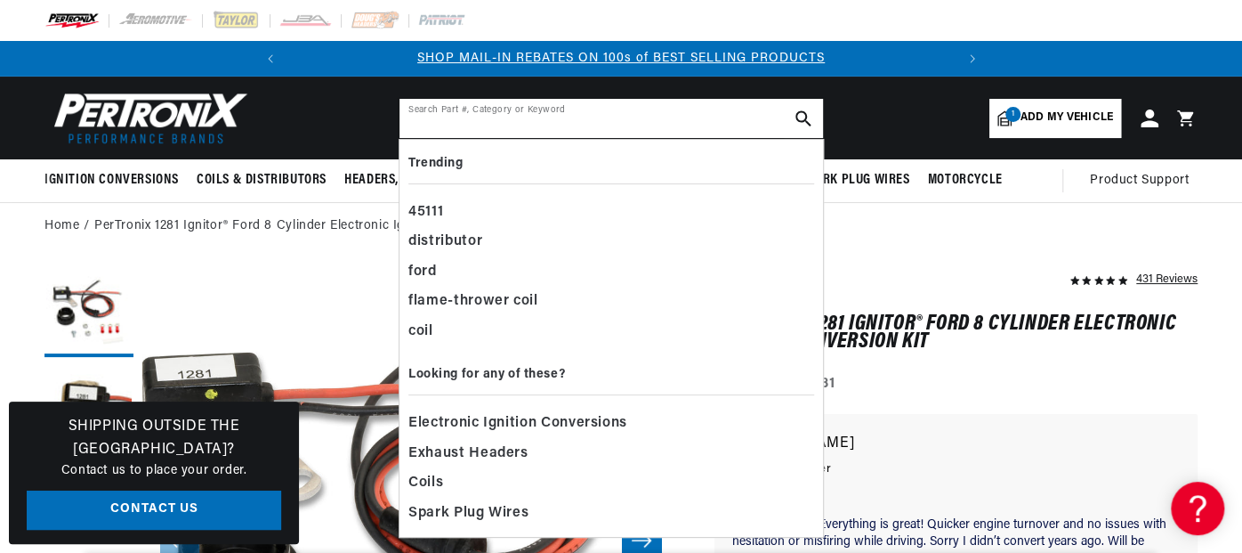
click at [521, 115] on input "text" at bounding box center [612, 118] width 424 height 39
paste input "Digital HP"
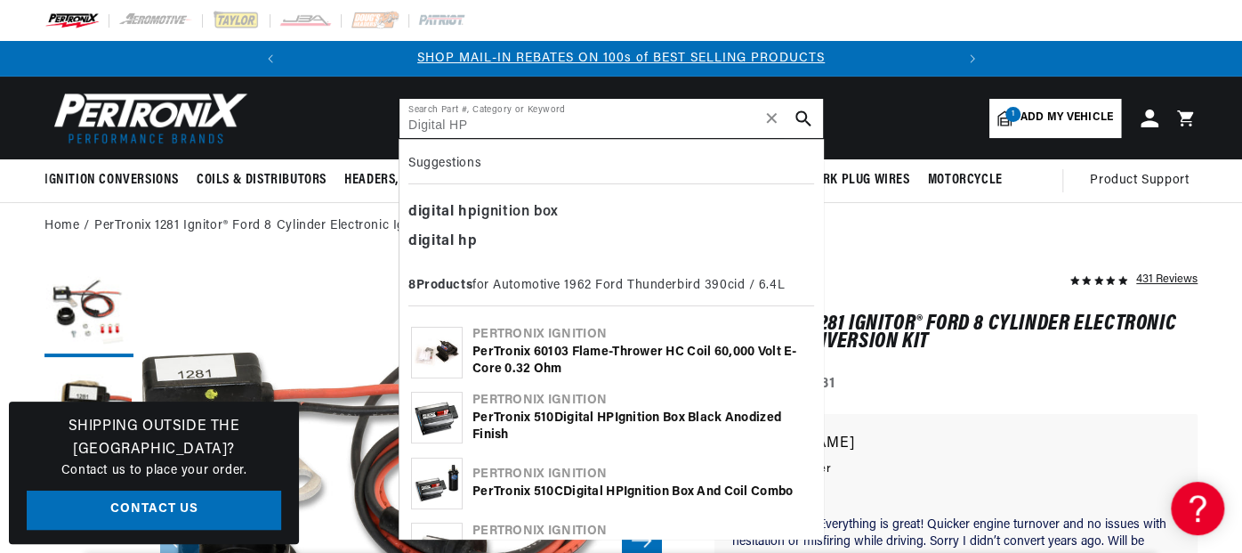
type input "Digital HP"
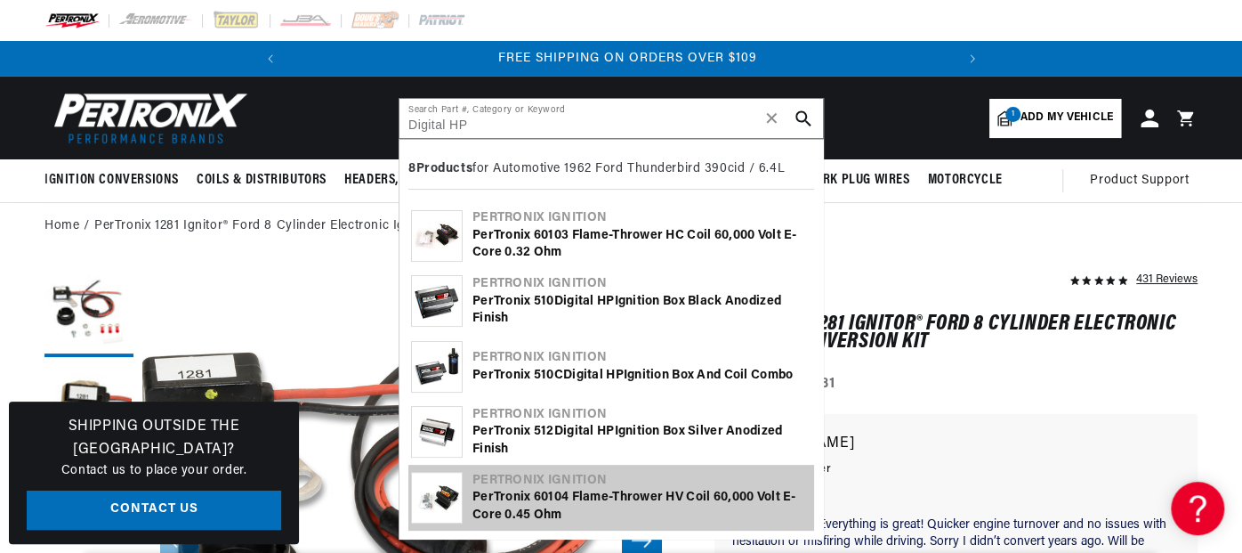
scroll to position [0, 664]
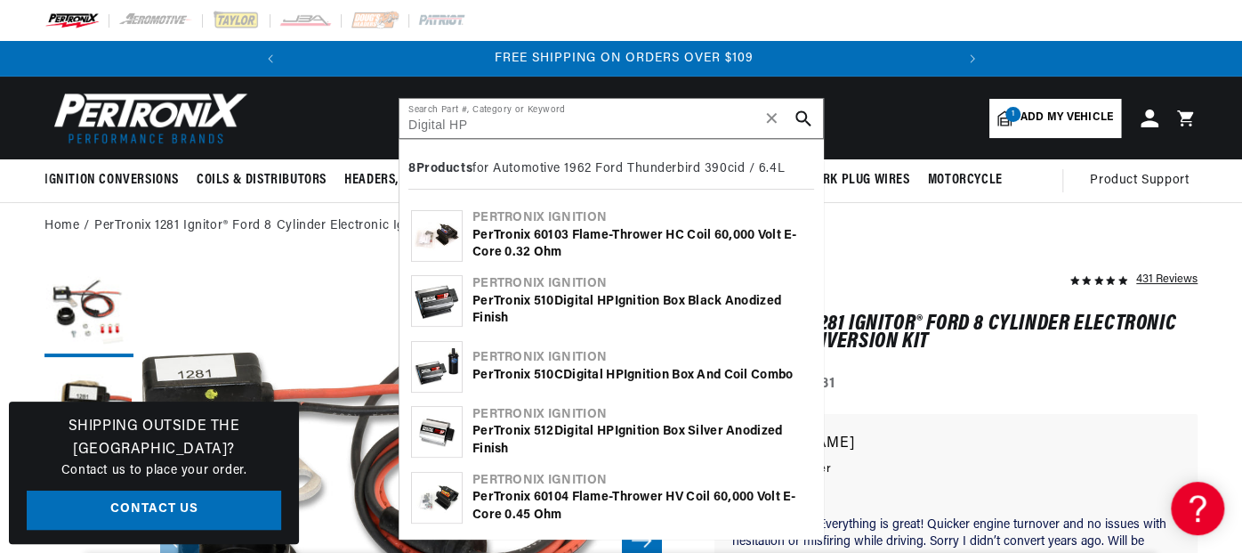
click at [571, 233] on div "PerTronix 60103 Flame-Thrower HC Coil 60,000 Volt E-Core 0.32 ohm" at bounding box center [641, 244] width 339 height 35
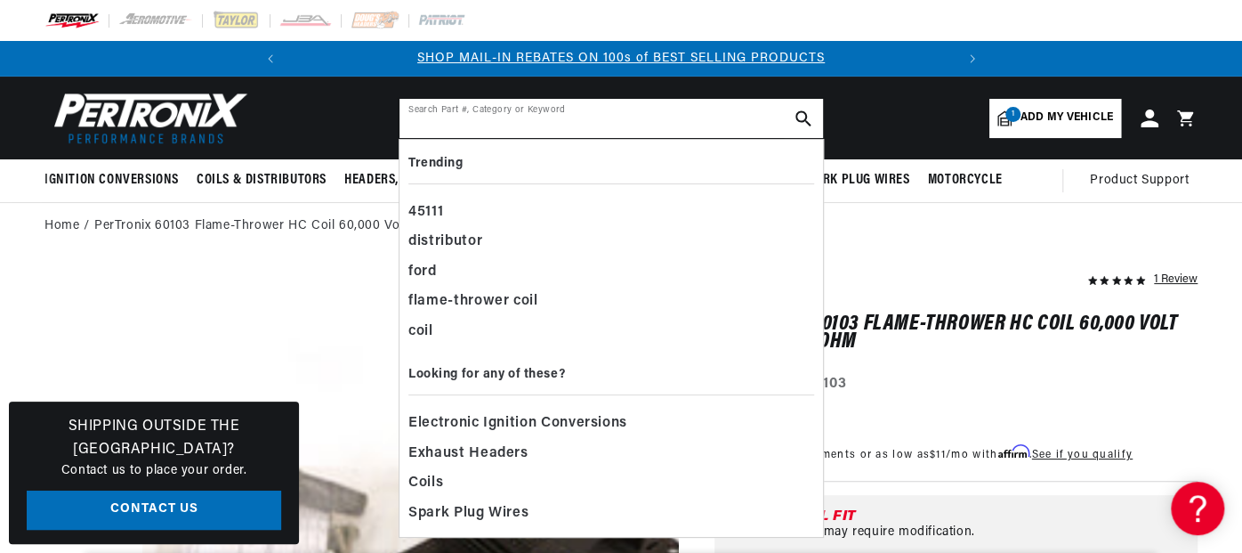
click at [519, 118] on input "text" at bounding box center [612, 118] width 424 height 39
paste input "Digital HP"
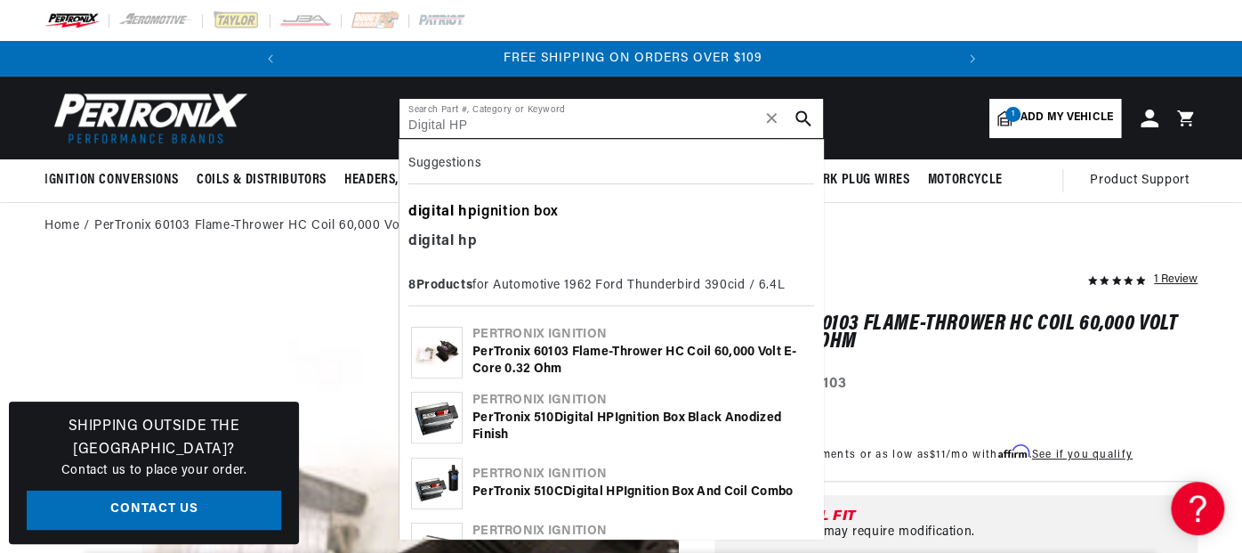
scroll to position [0, 664]
type input "Digital HP"
click at [519, 281] on div "8 Products for Automotive 1962 Ford Thunderbird 390cid / 6.4L" at bounding box center [611, 288] width 406 height 36
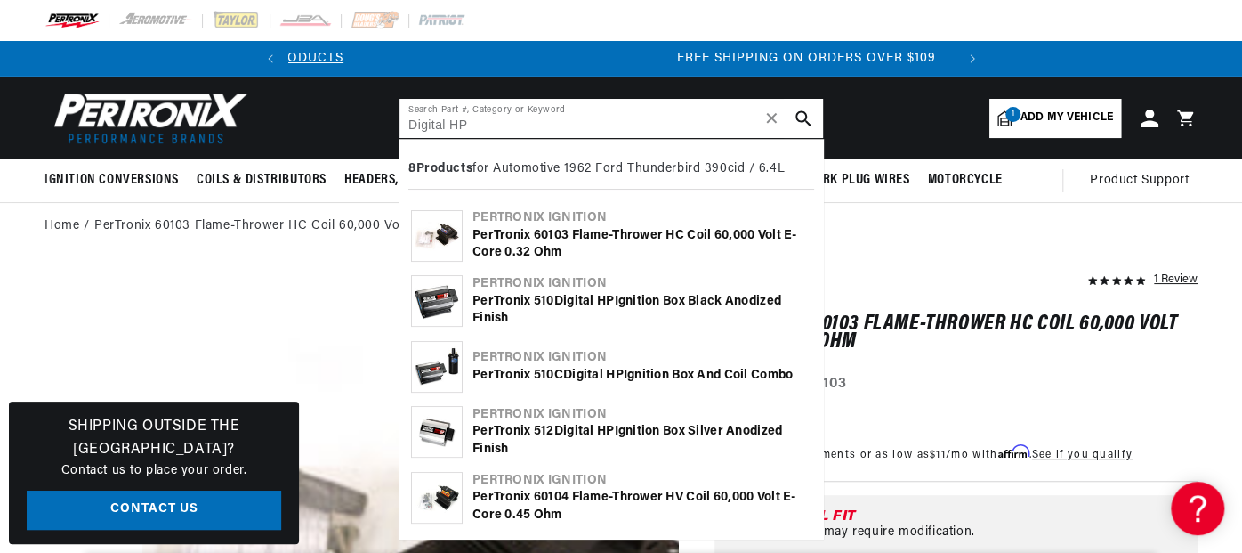
click at [441, 166] on b "8 Products" at bounding box center [440, 168] width 64 height 13
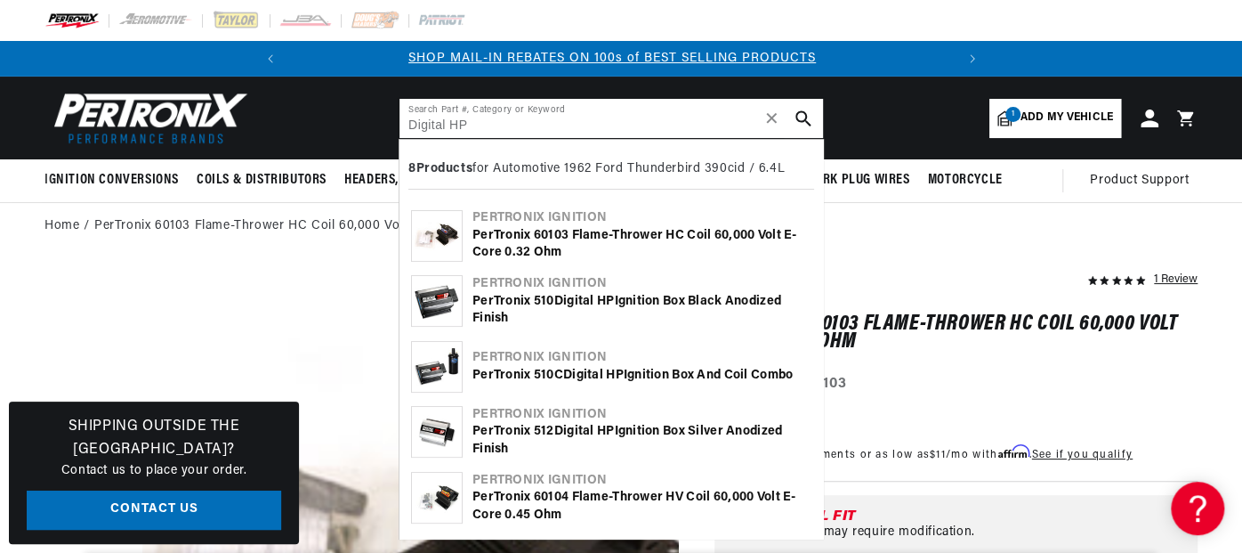
scroll to position [0, 0]
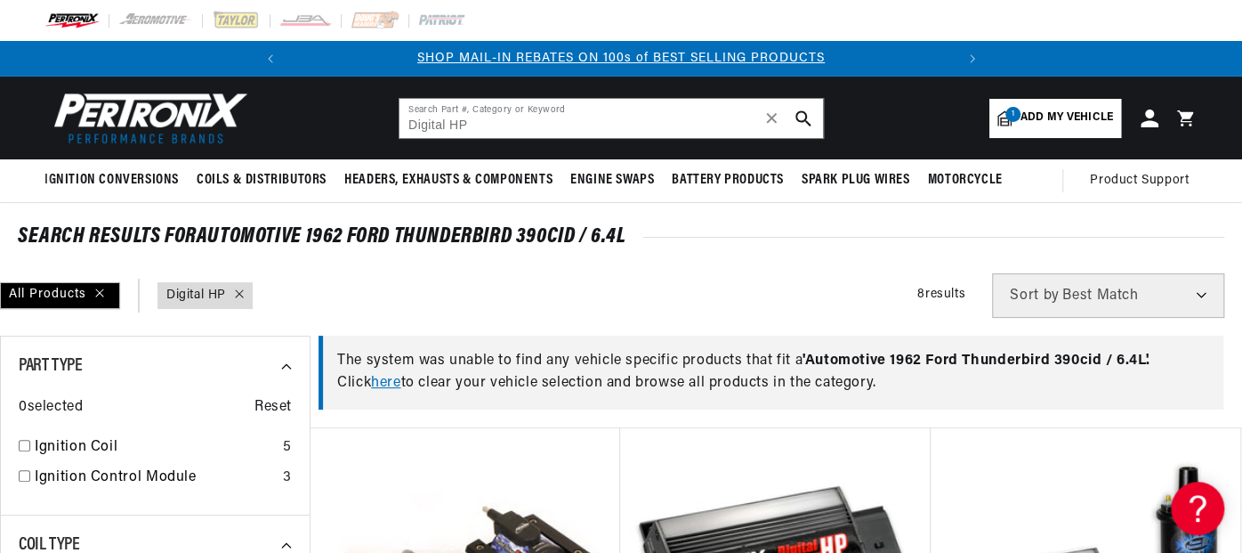
click at [187, 108] on img at bounding box center [146, 117] width 205 height 61
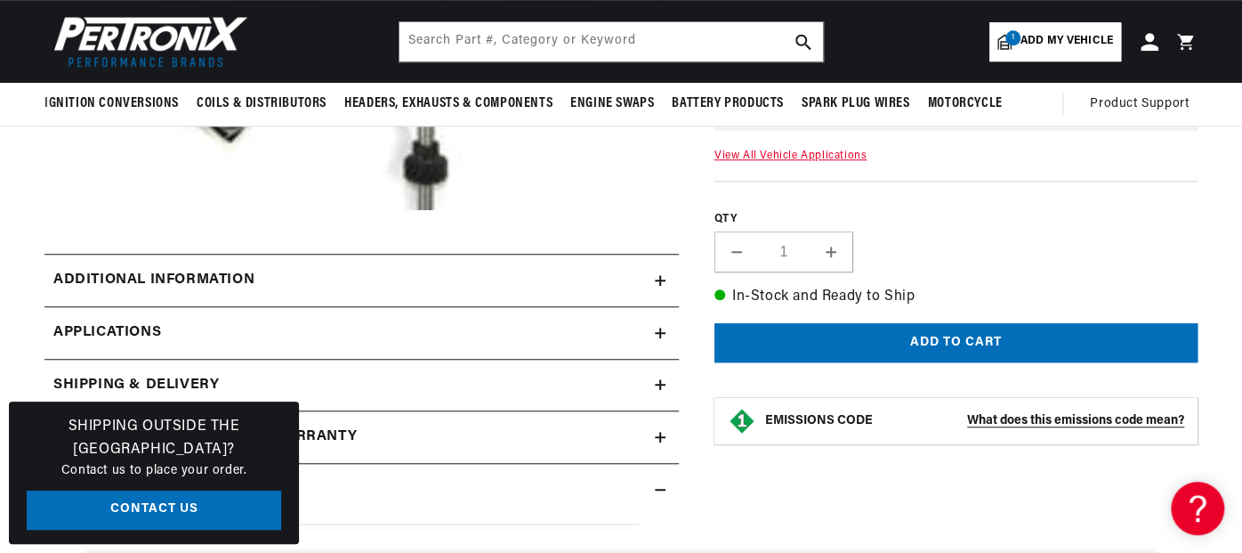
scroll to position [0, 664]
click at [661, 333] on icon at bounding box center [660, 333] width 11 height 0
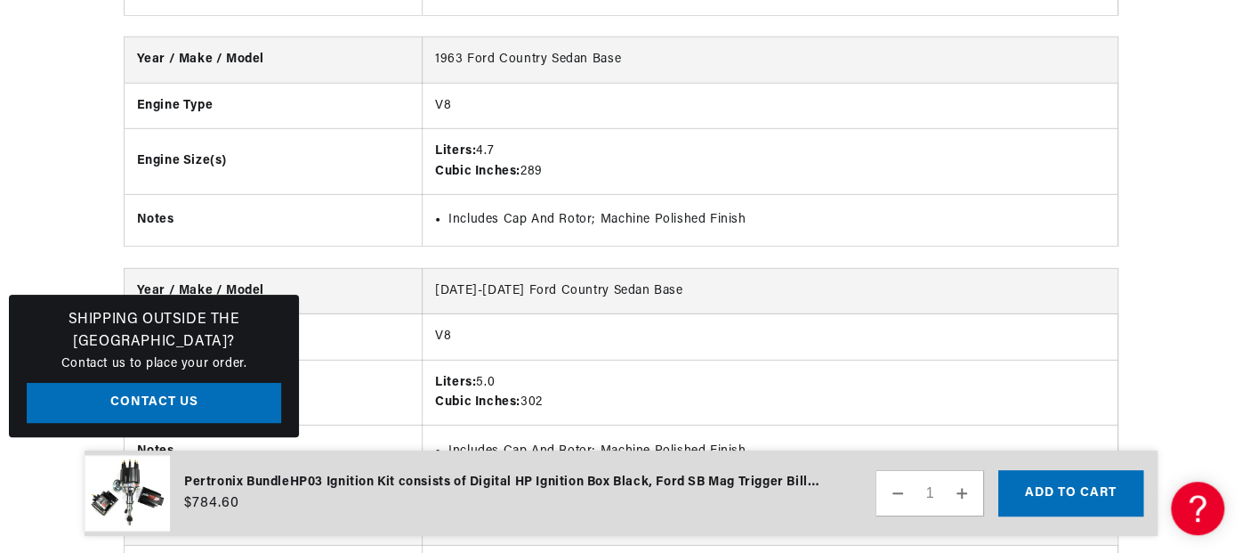
scroll to position [2652, 0]
click at [661, 332] on td "V8" at bounding box center [771, 336] width 696 height 45
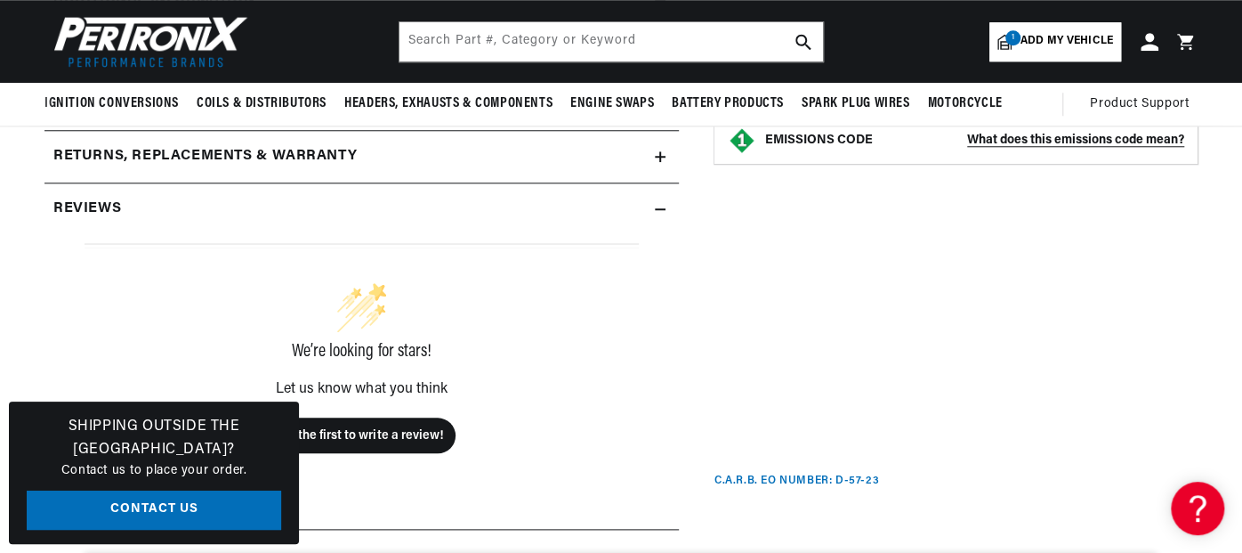
scroll to position [766, 0]
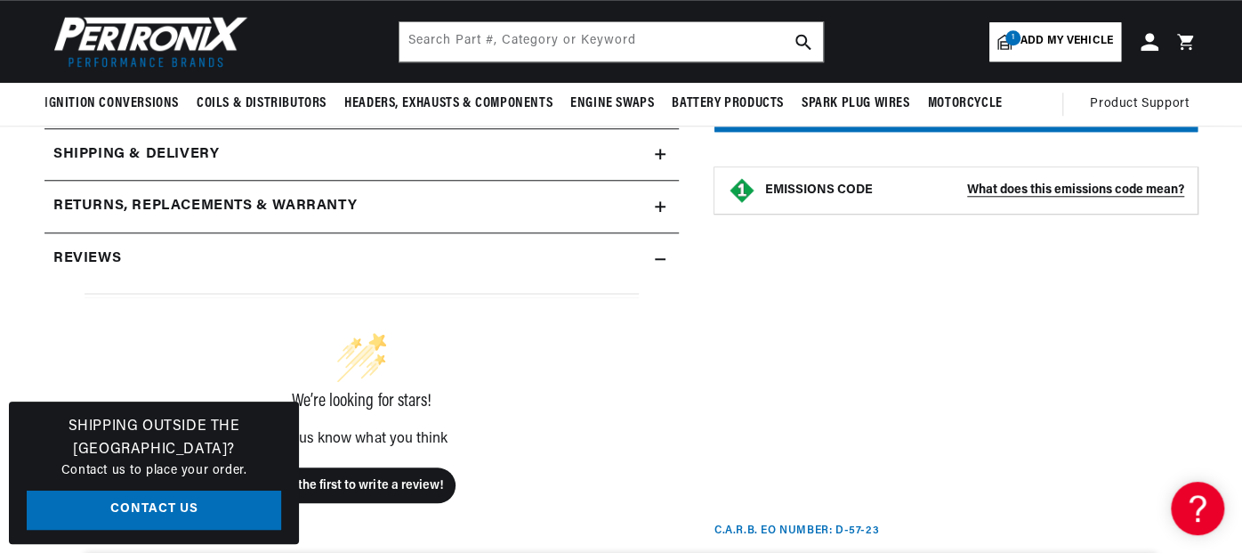
click at [662, 254] on icon at bounding box center [660, 259] width 11 height 11
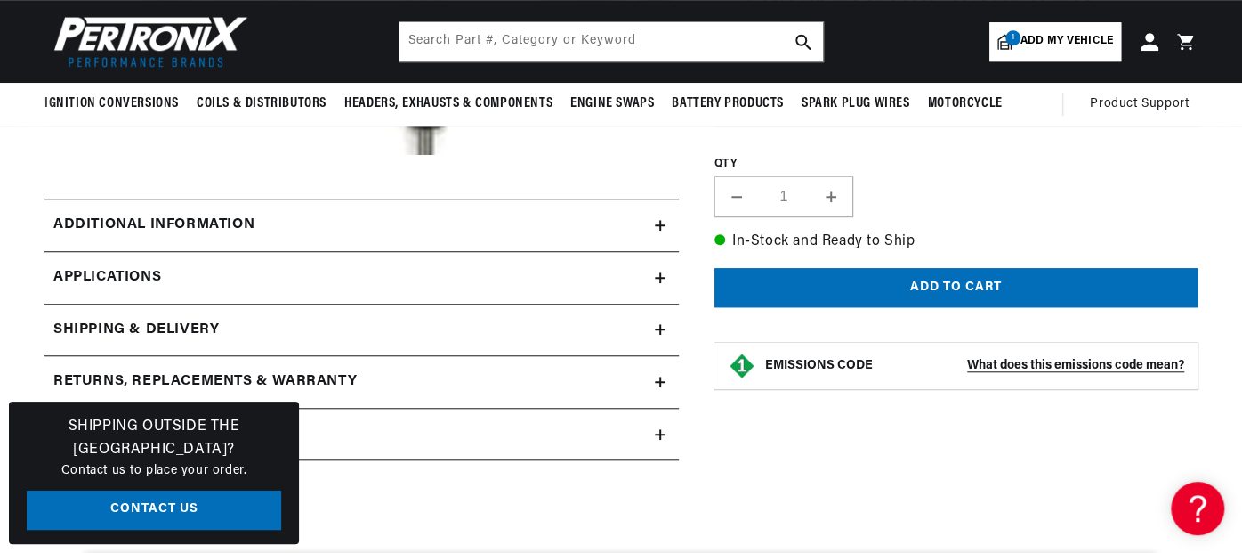
scroll to position [588, 0]
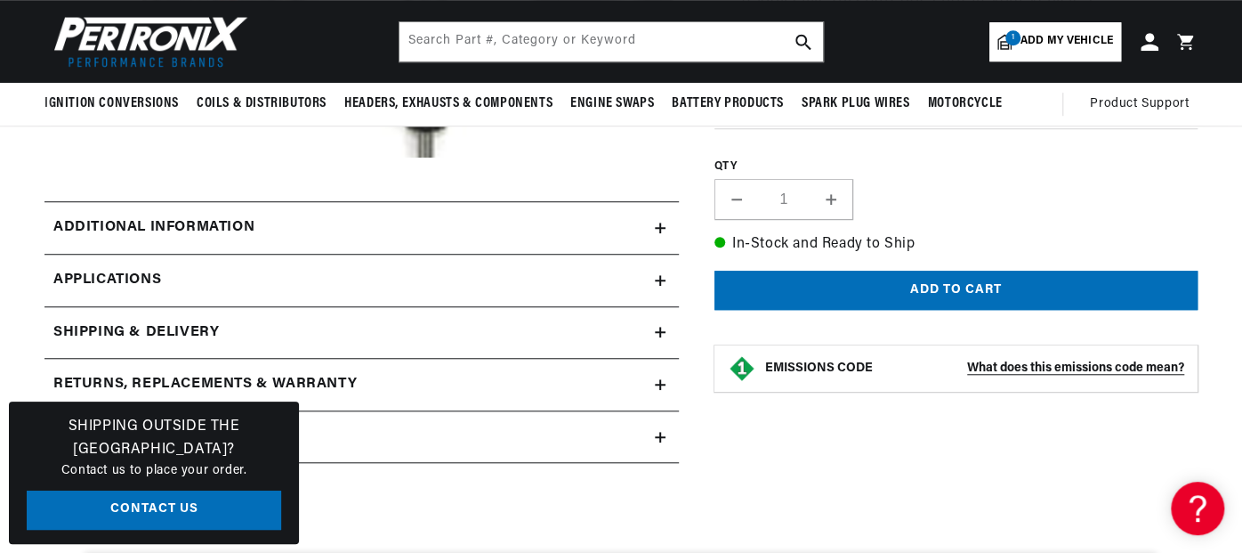
click at [658, 223] on icon at bounding box center [660, 227] width 11 height 11
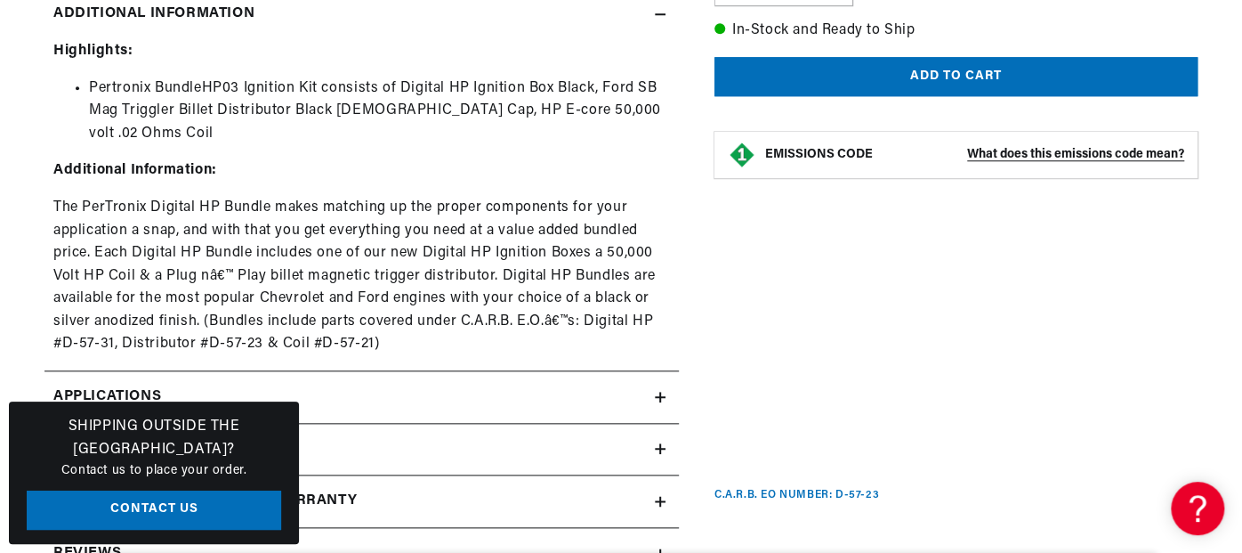
scroll to position [0, 0]
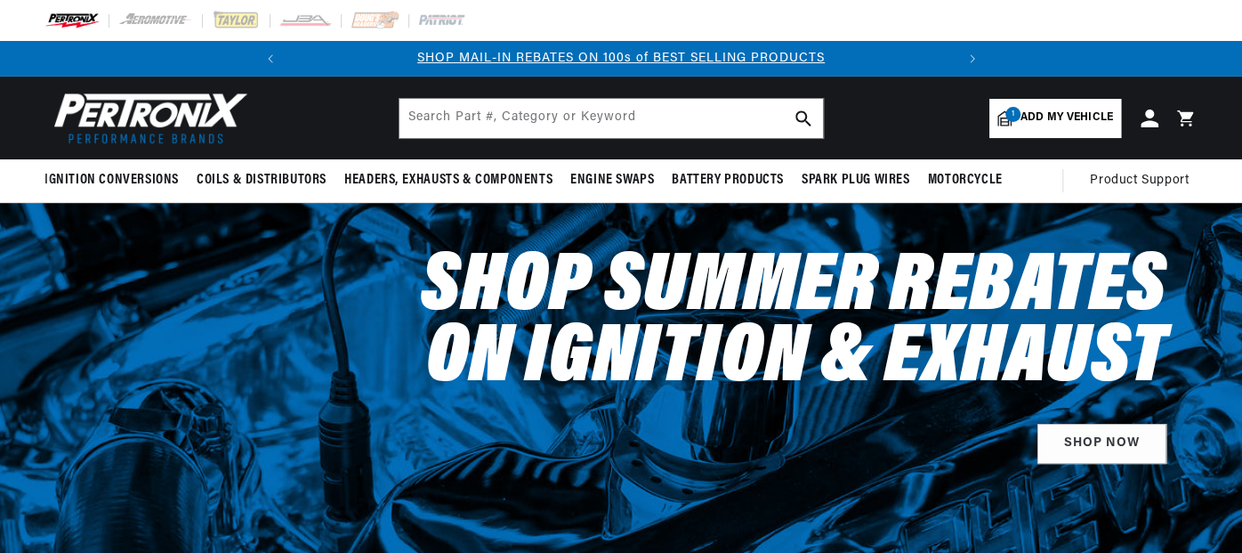
select select "1962"
select select "Ford"
select select "Thunderbird"
select select "390cid-6.4L"
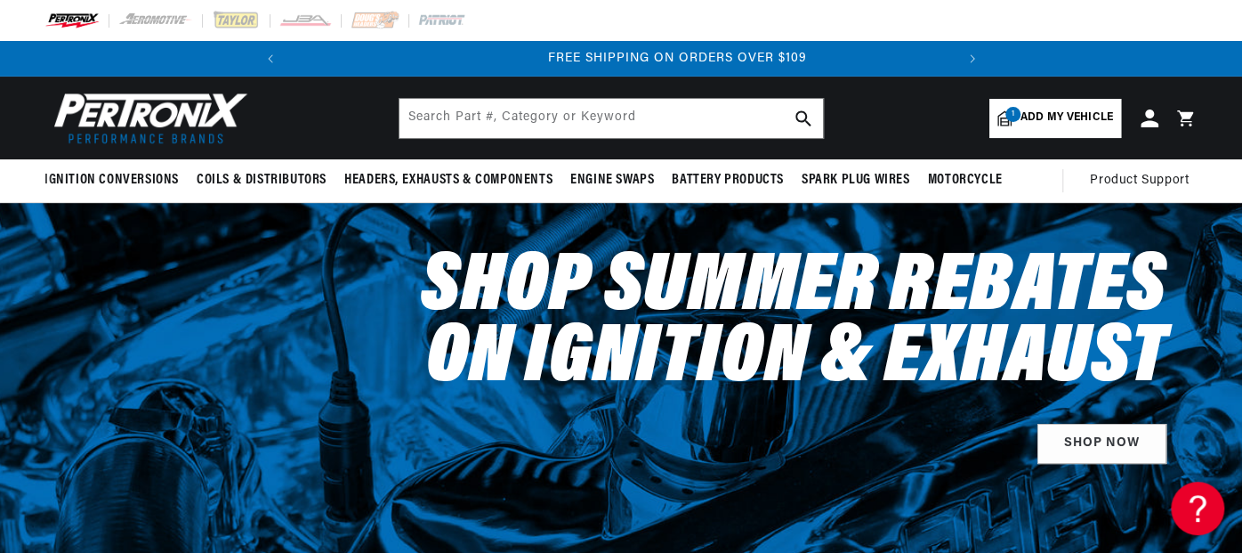
scroll to position [0, 664]
click at [609, 117] on input "text" at bounding box center [612, 118] width 424 height 39
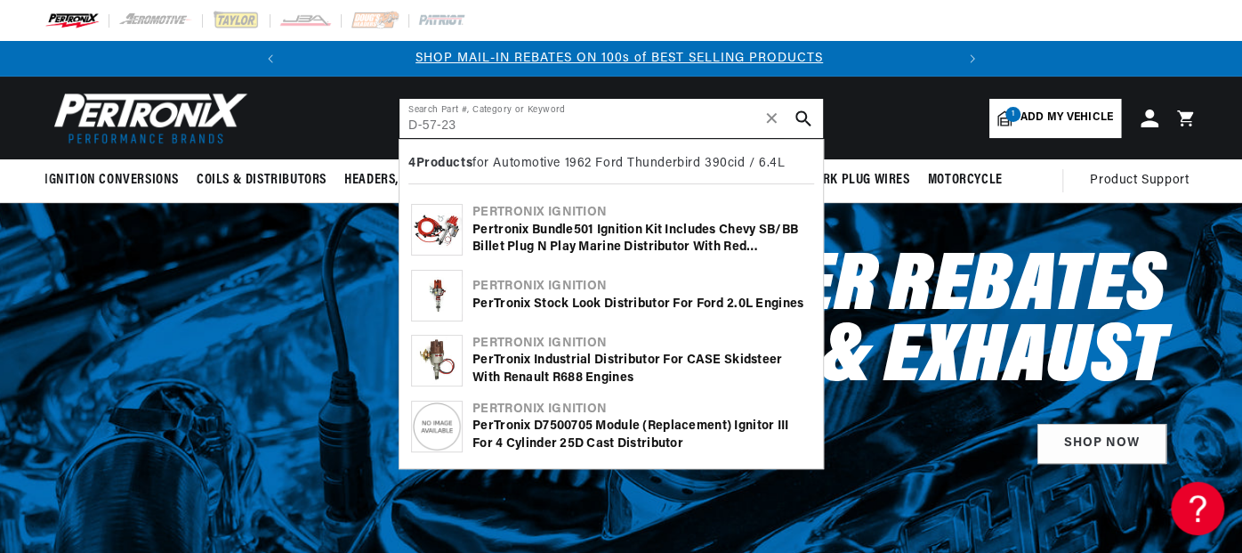
scroll to position [0, 0]
type input "D-57-23"
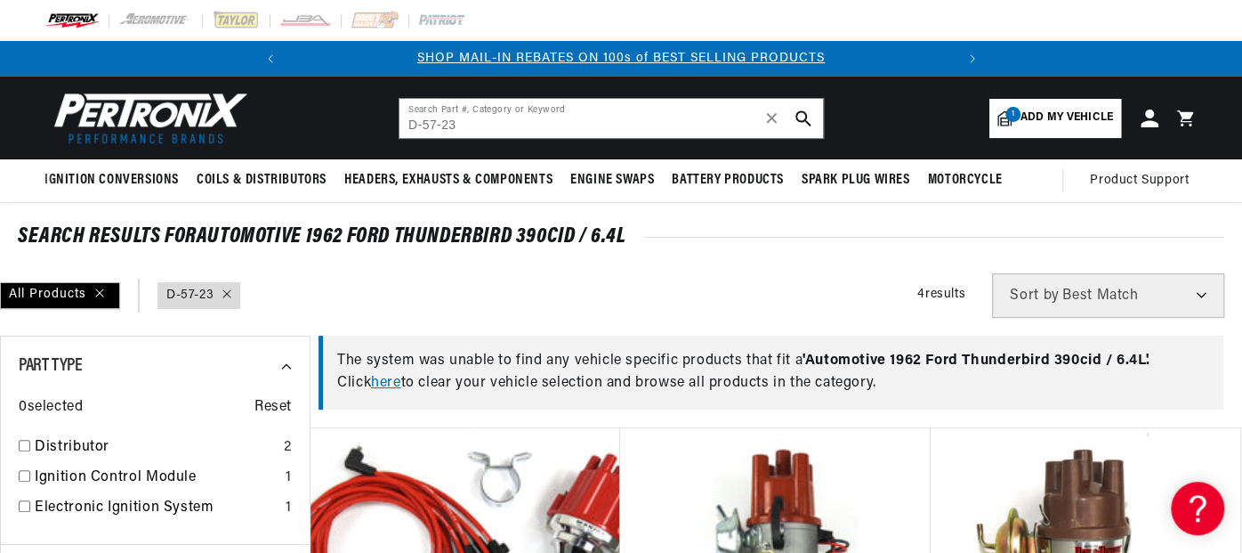
click at [1051, 111] on span "Add my vehicle" at bounding box center [1067, 117] width 93 height 17
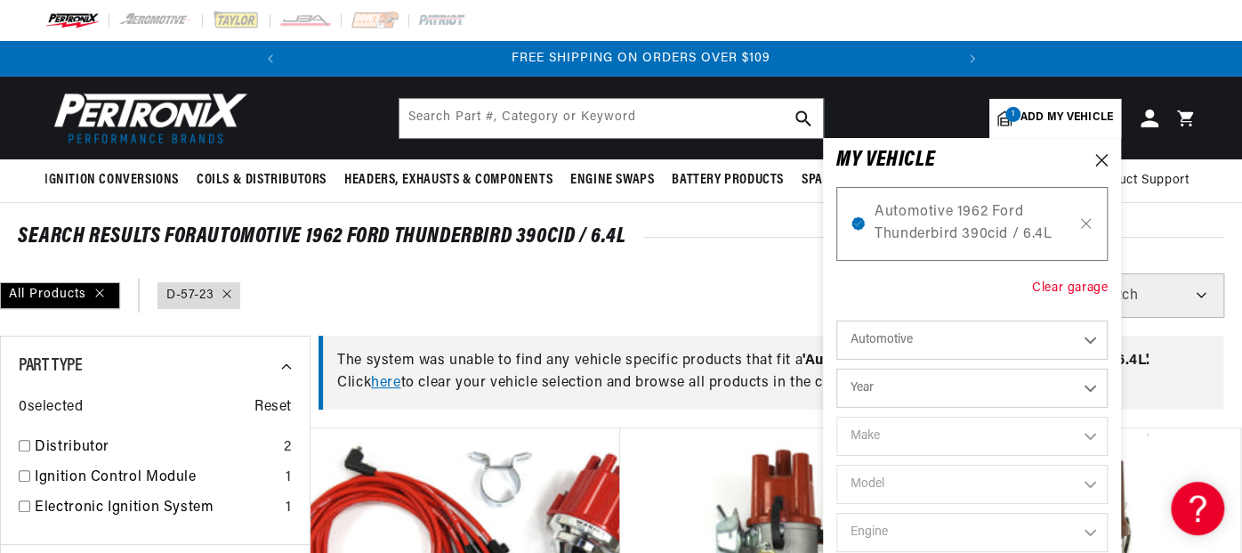
click at [1073, 284] on div "Clear garage" at bounding box center [1070, 288] width 76 height 20
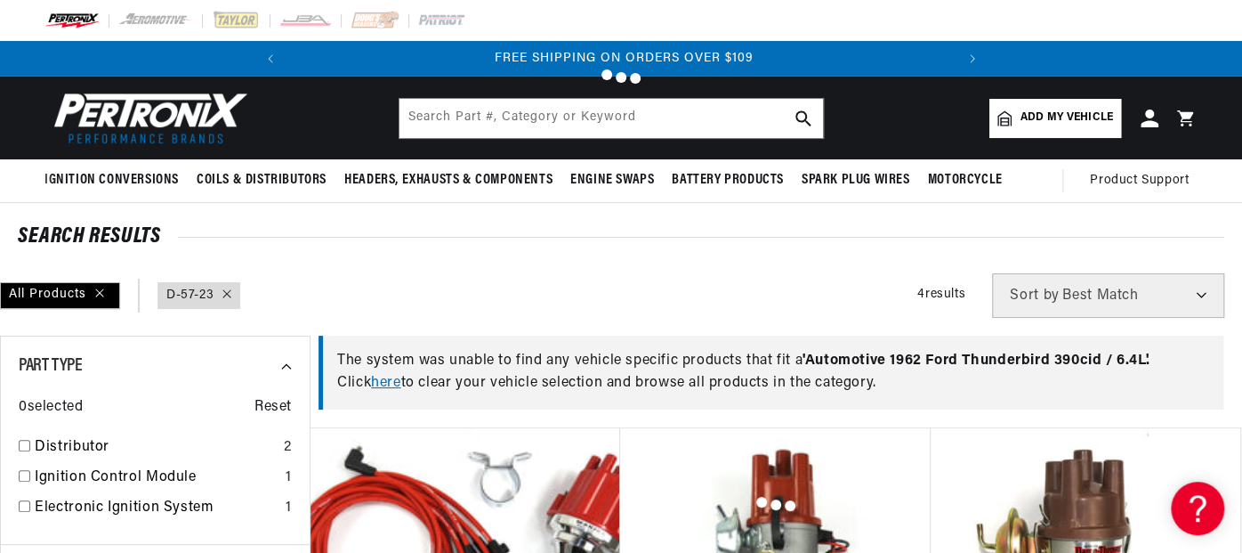
type input "D-57-23"
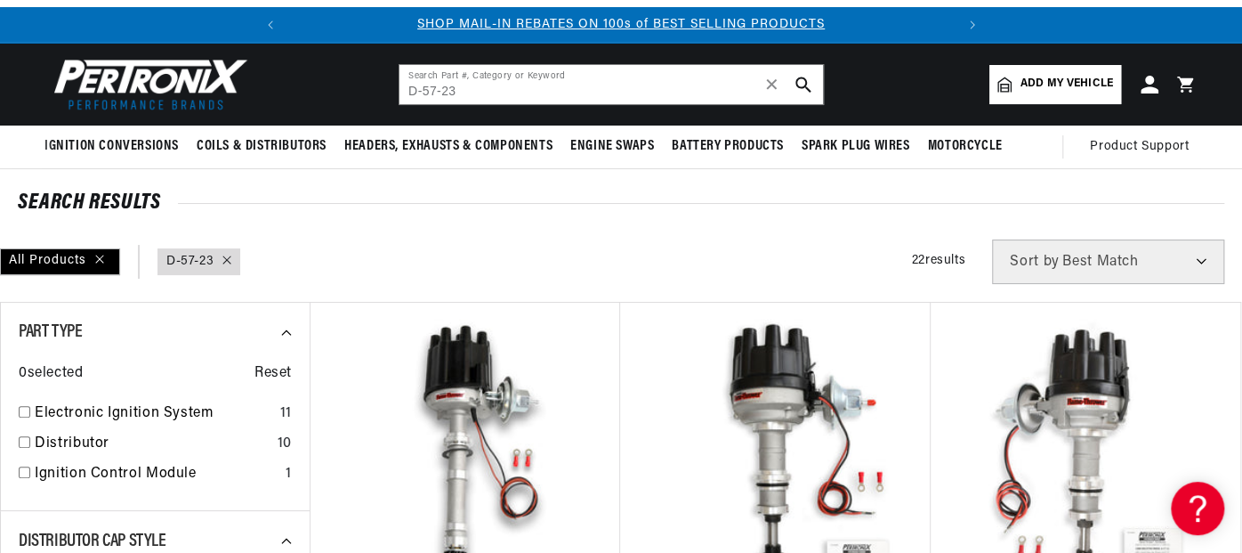
scroll to position [0, 0]
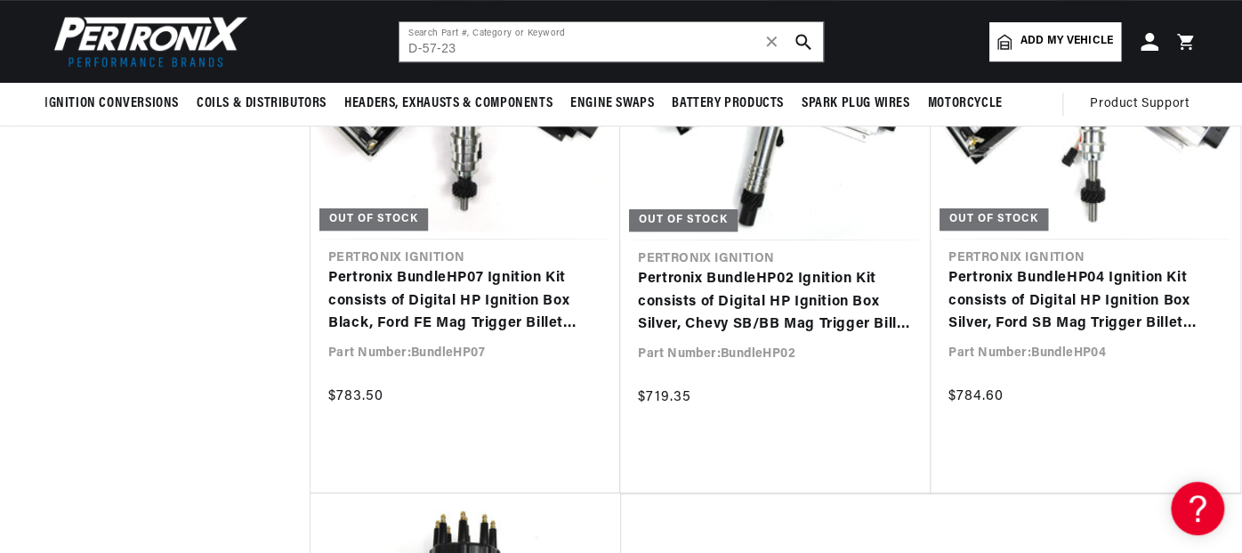
scroll to position [3737, 0]
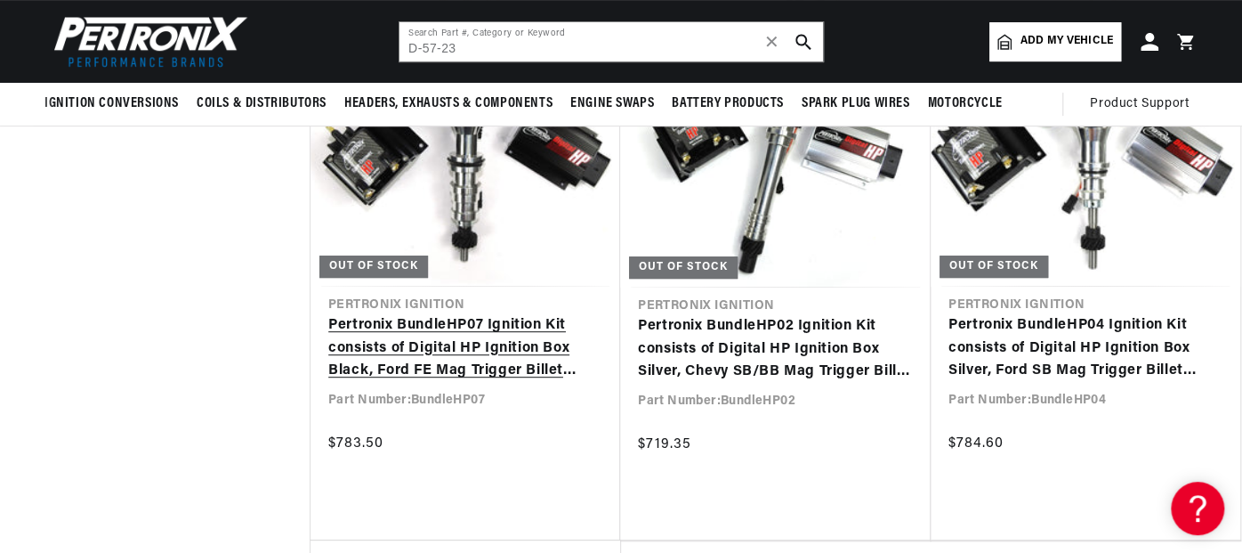
click at [463, 314] on link "Pertronix BundleHP07 Ignition Kit consists of Digital HP Ignition Box Black, Fo…" at bounding box center [465, 348] width 274 height 69
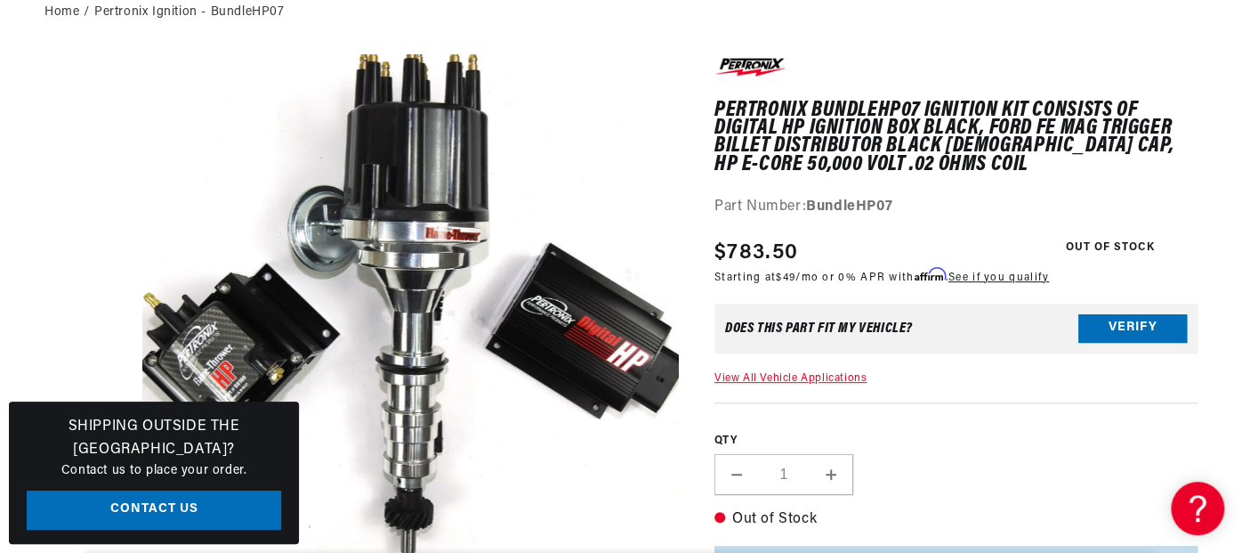
scroll to position [0, 664]
drag, startPoint x: 899, startPoint y: 200, endPoint x: 811, endPoint y: 200, distance: 87.2
click at [811, 200] on div "Part Number: BundleHP07" at bounding box center [955, 207] width 483 height 23
copy strong "BundleHP07"
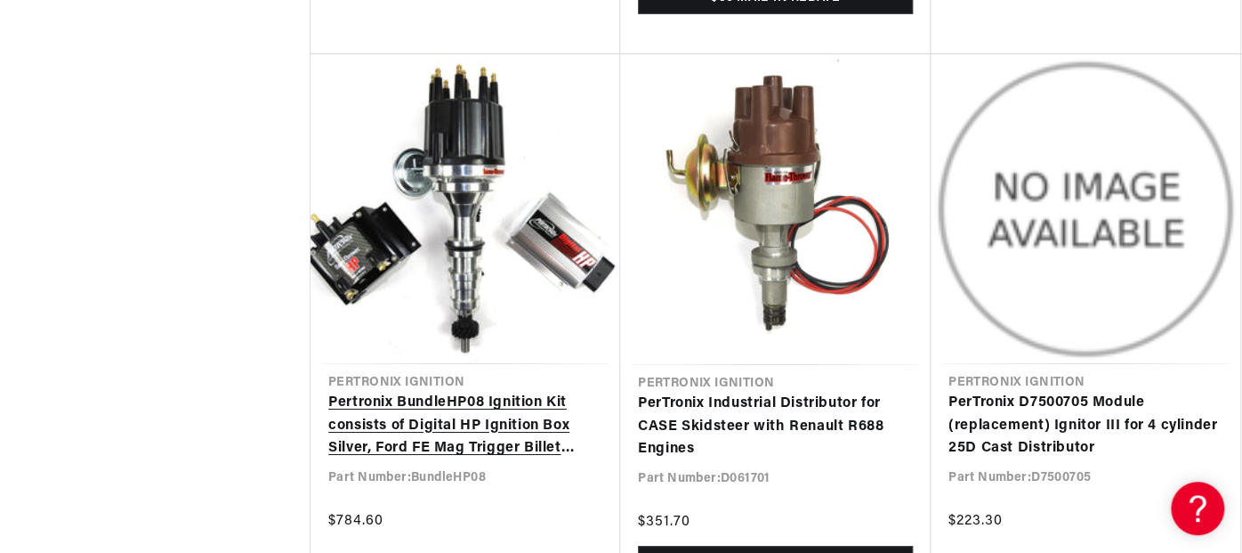
click at [420, 398] on link "Pertronix BundleHP08 Ignition Kit consists of Digital HP Ignition Box Silver, F…" at bounding box center [465, 425] width 274 height 69
